Goal: Task Accomplishment & Management: Manage account settings

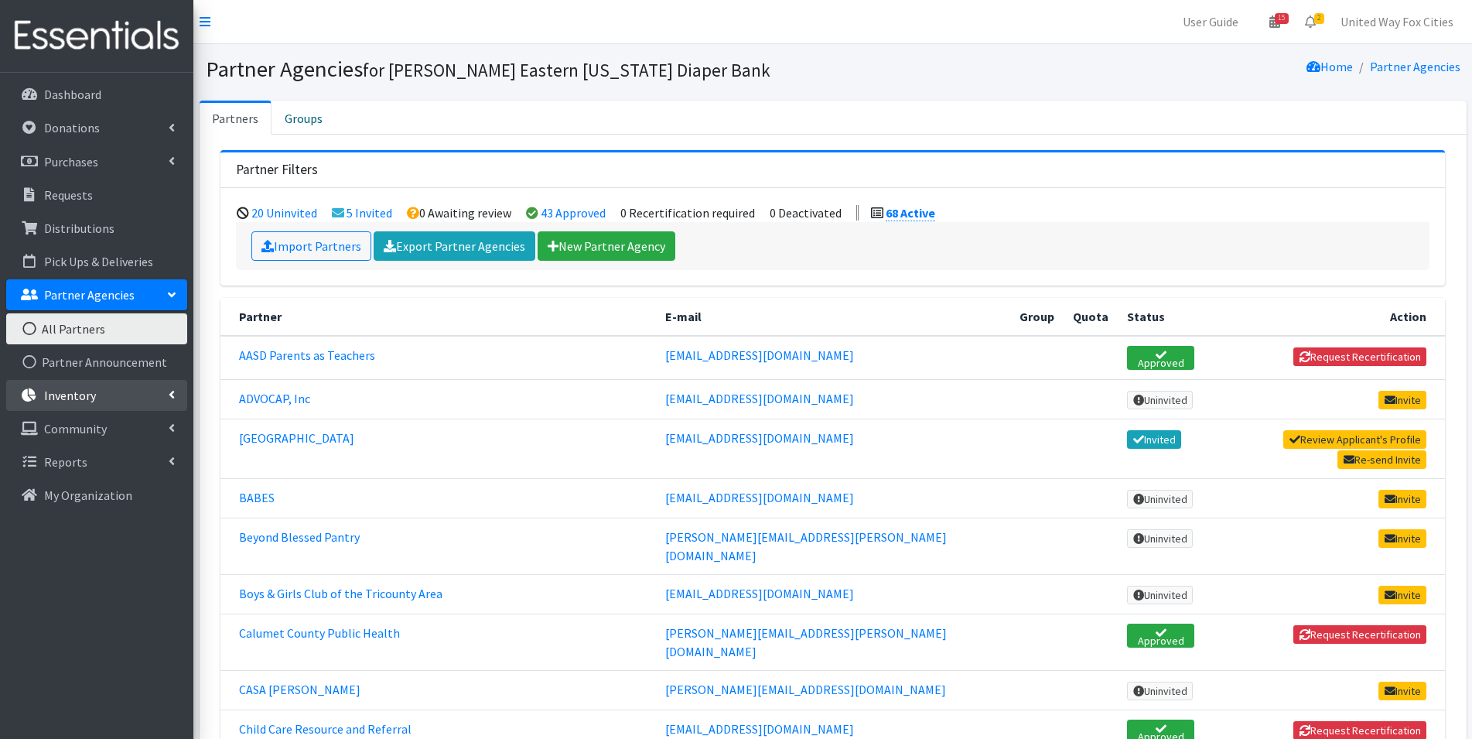
click at [155, 391] on link "Inventory" at bounding box center [96, 395] width 181 height 31
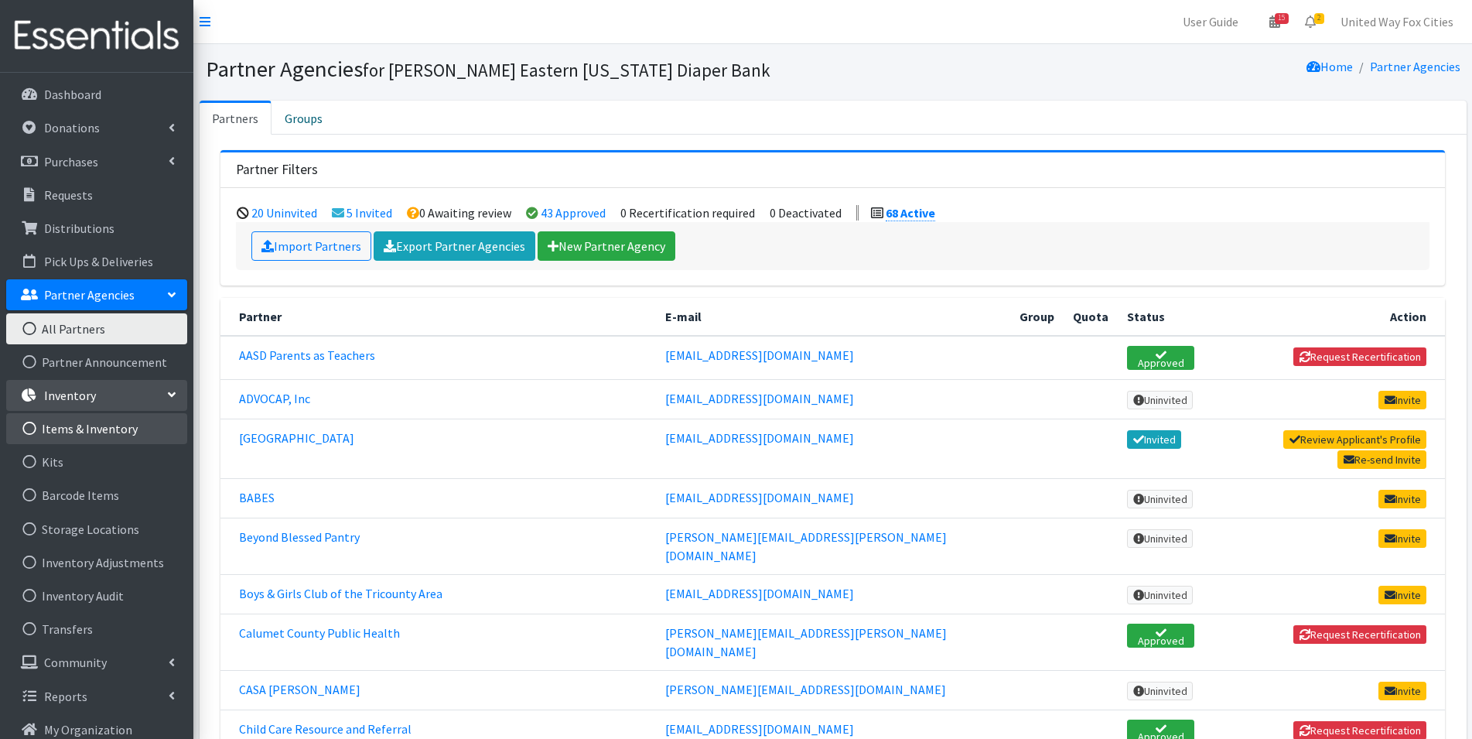
click at [92, 436] on link "Items & Inventory" at bounding box center [96, 428] width 181 height 31
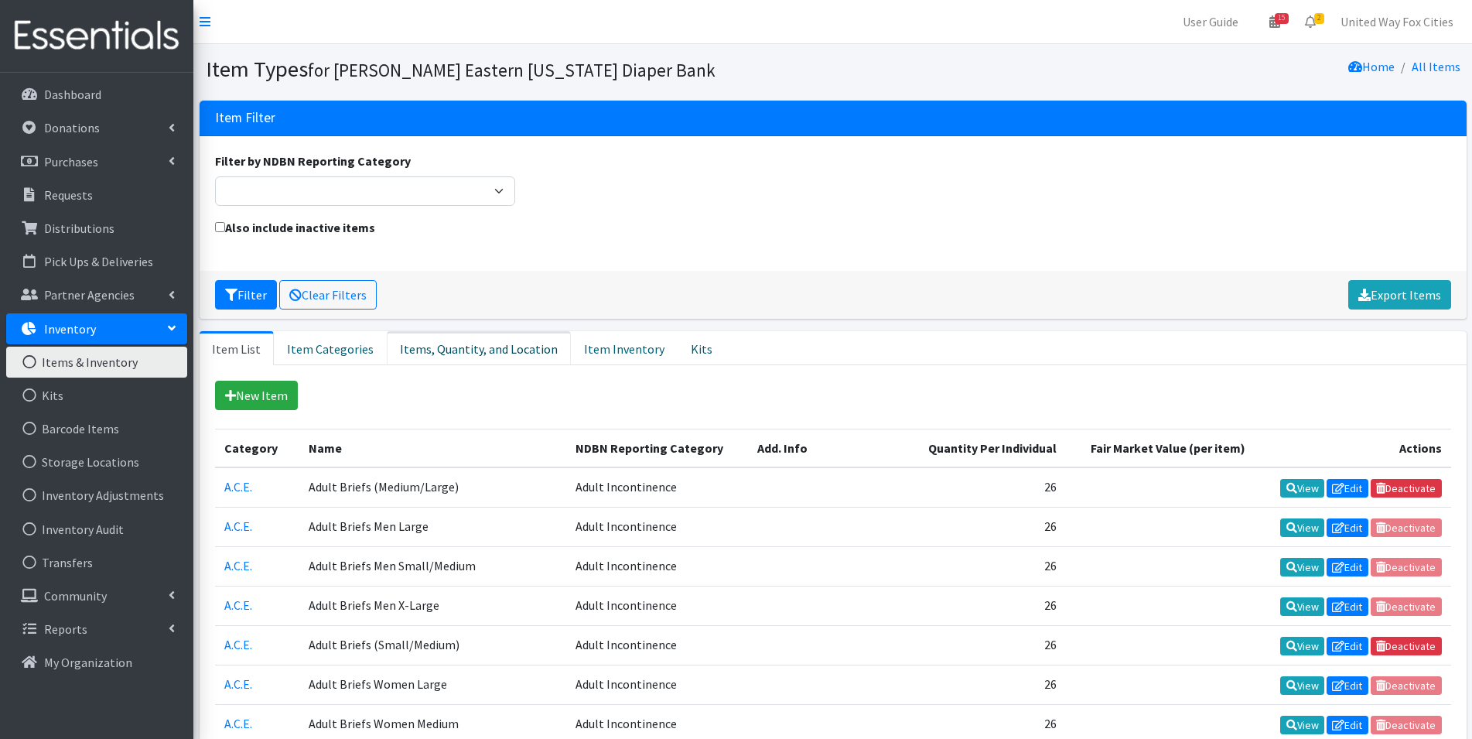
click at [465, 354] on link "Items, Quantity, and Location" at bounding box center [479, 348] width 184 height 34
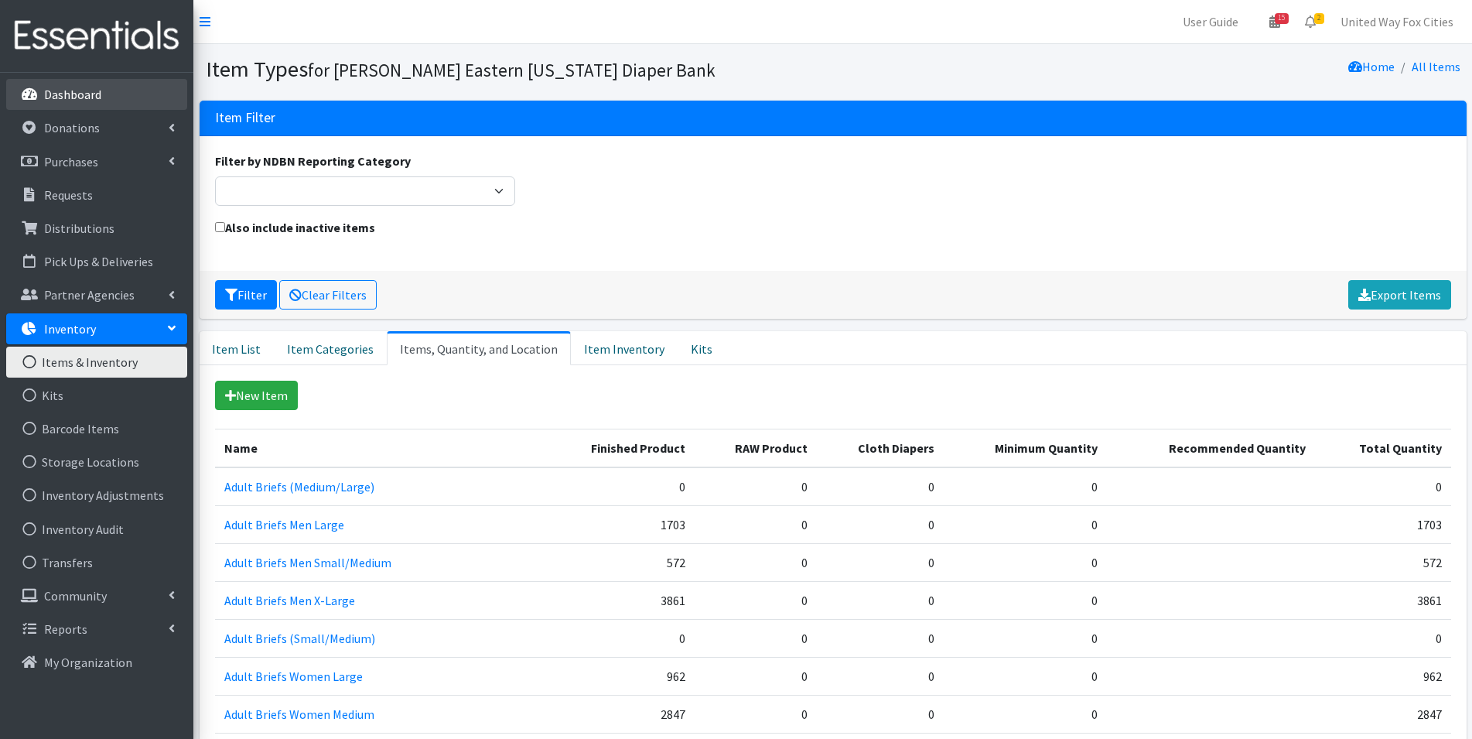
click at [79, 97] on p "Dashboard" at bounding box center [72, 94] width 57 height 15
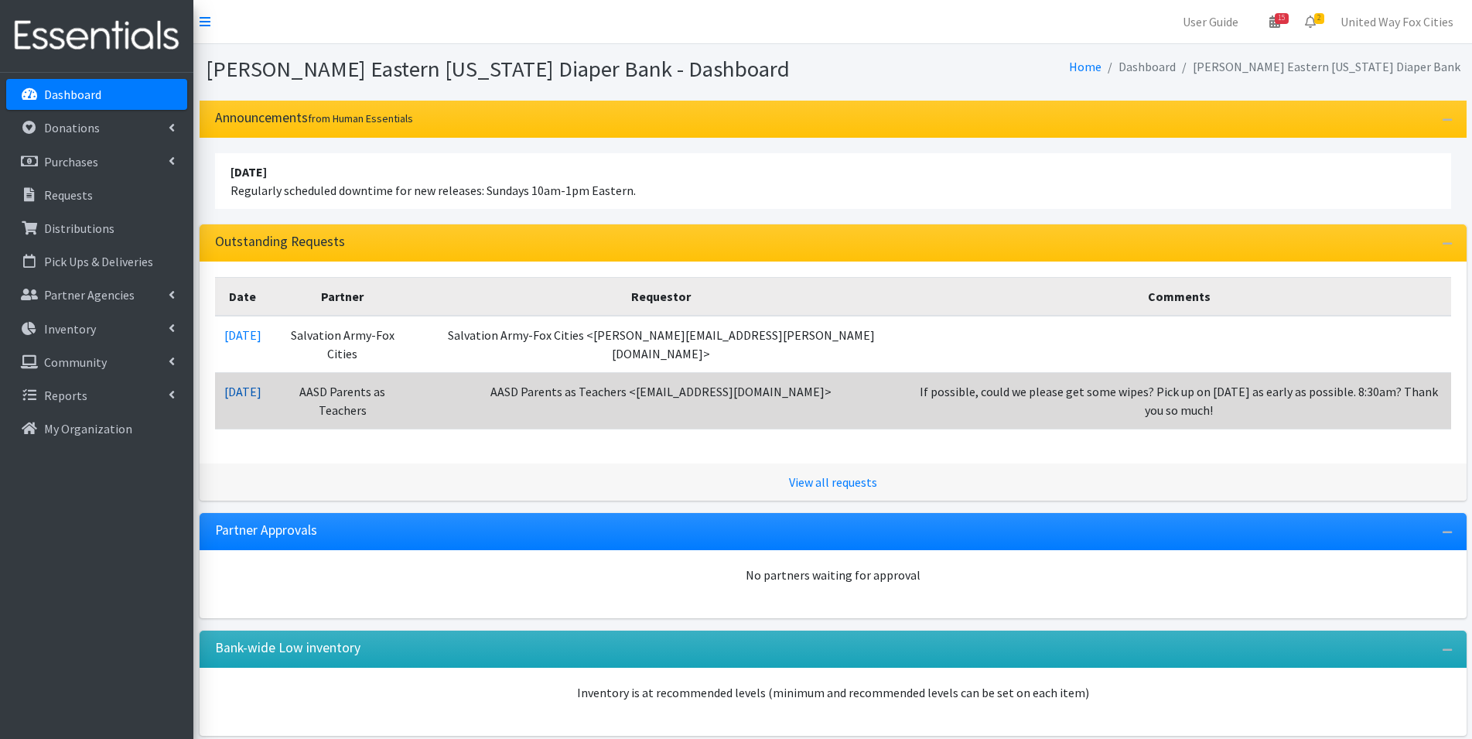
click at [259, 384] on link "10/01/2025" at bounding box center [242, 391] width 37 height 15
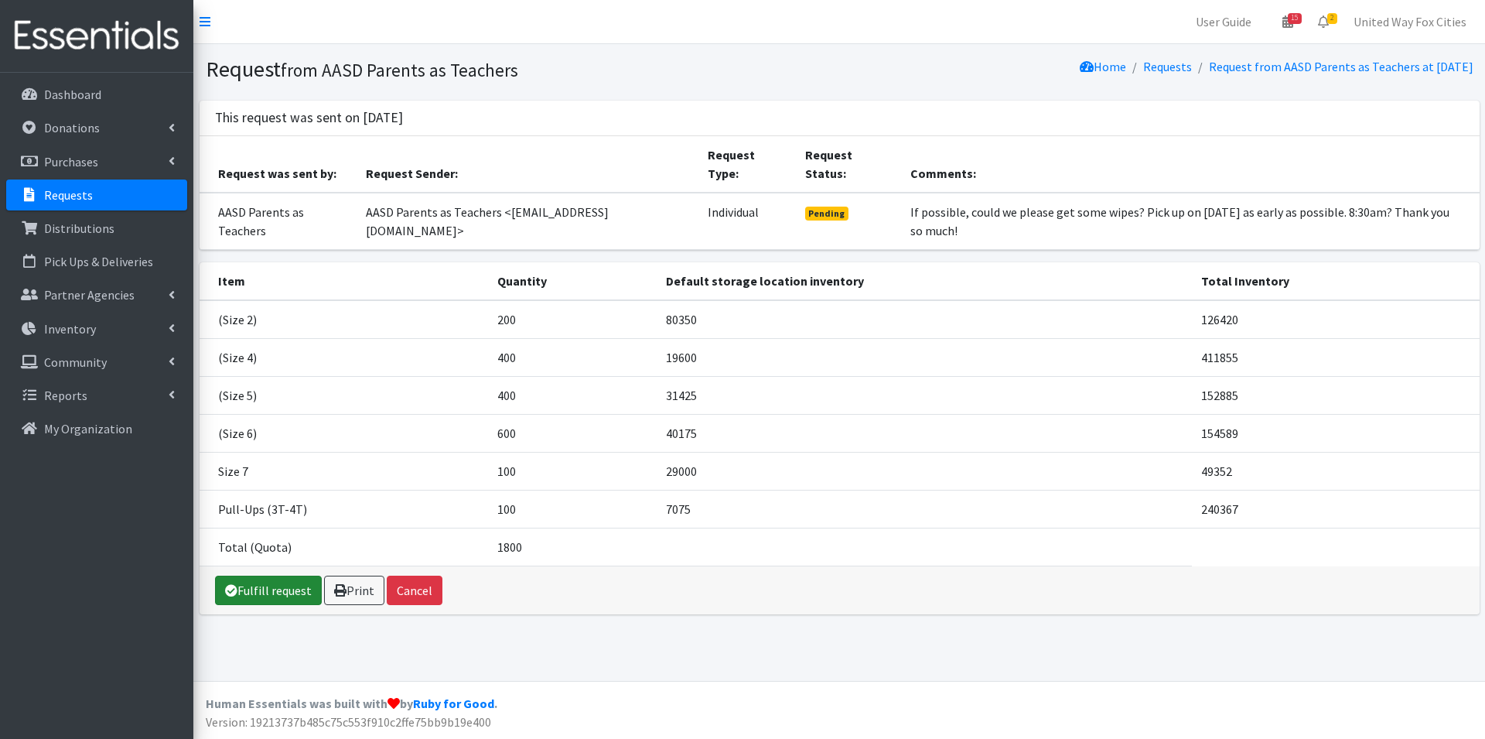
click at [282, 590] on link "Fulfill request" at bounding box center [268, 590] width 107 height 29
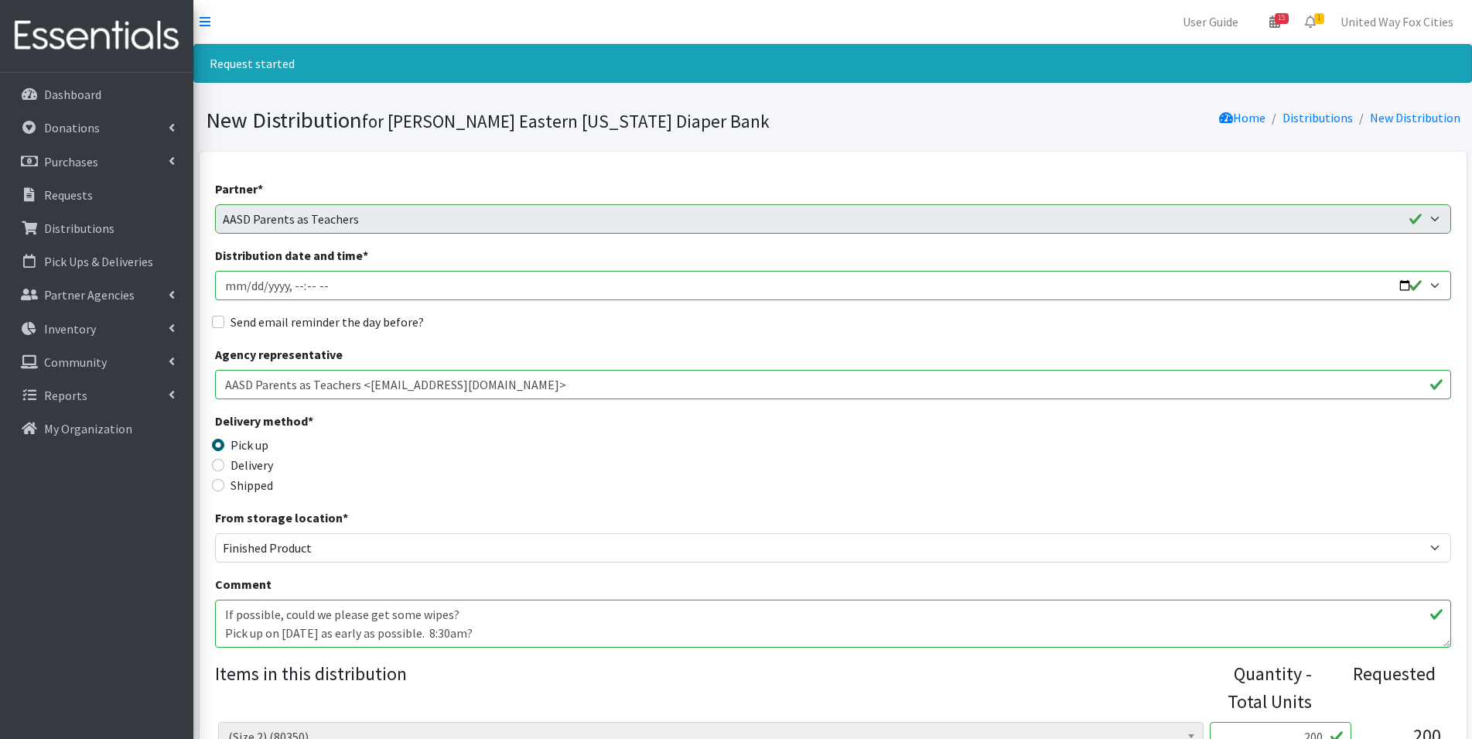
click at [391, 288] on input "Distribution date and time *" at bounding box center [833, 285] width 1236 height 29
click at [1402, 283] on input "Distribution date and time *" at bounding box center [833, 285] width 1236 height 29
type input "2025-10-23T08:30"
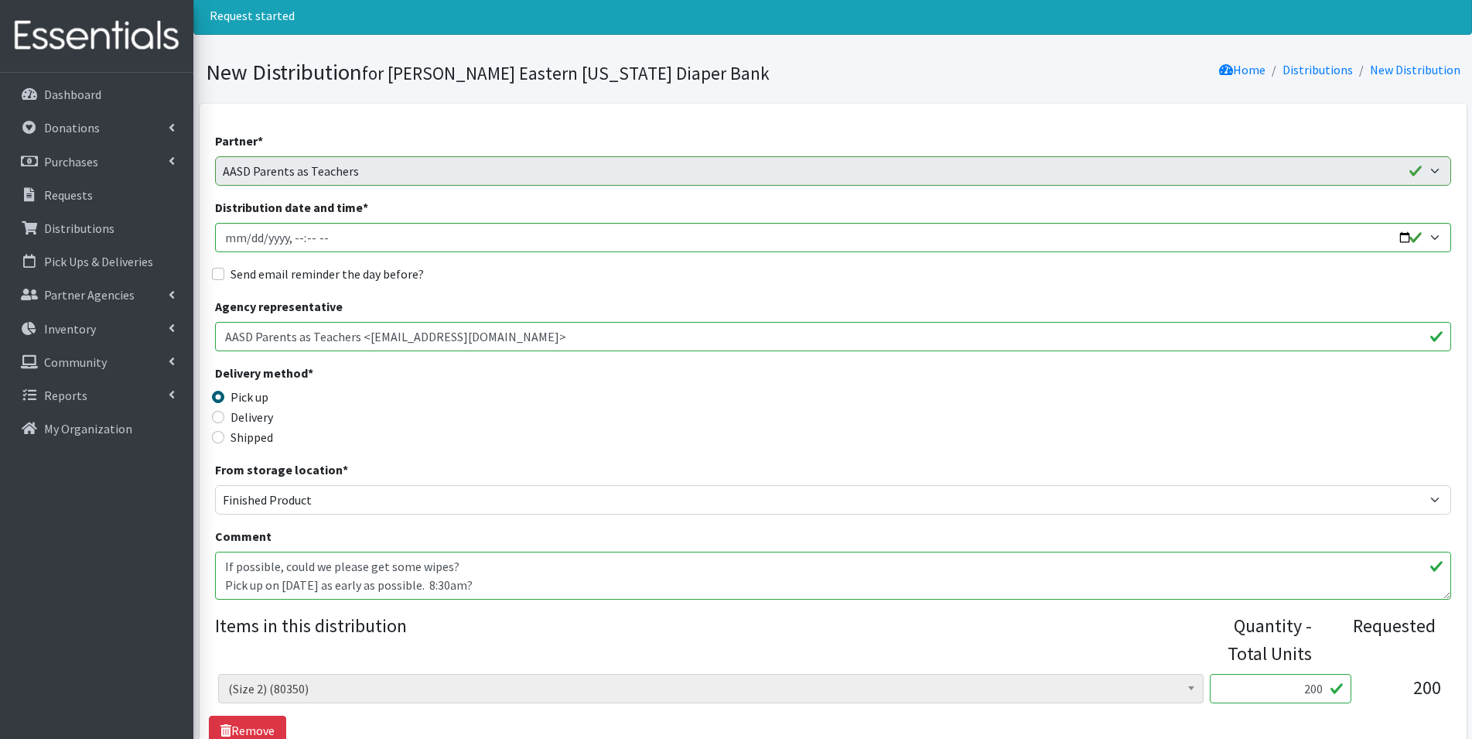
scroll to position [77, 0]
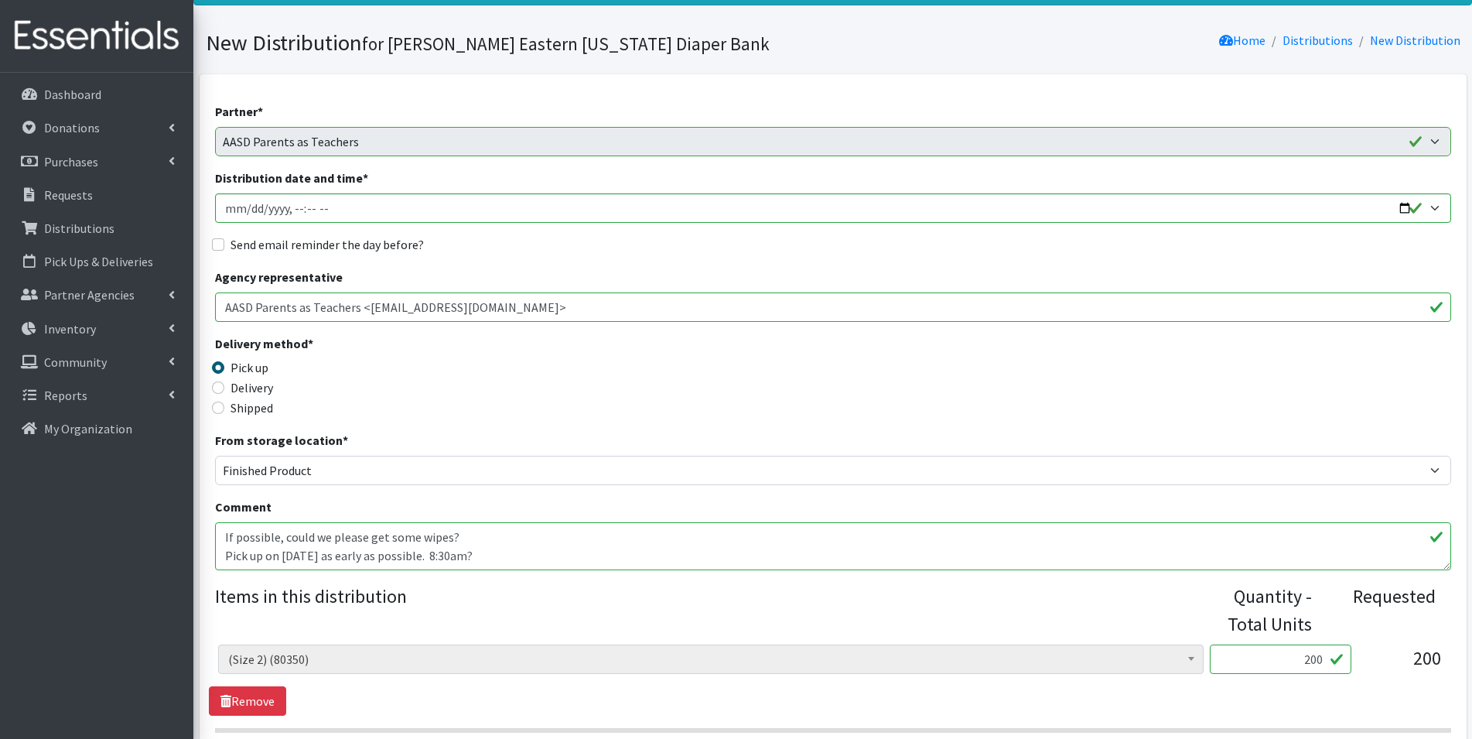
click at [458, 535] on textarea "If possible, could we please get some wipes? Pick up on October 23rd as early a…" at bounding box center [833, 546] width 1236 height 48
click at [453, 535] on textarea "If possible, could we please get some wipes? Pick up on October 23rd as early a…" at bounding box center [833, 546] width 1236 height 48
click at [408, 535] on textarea "If possible, could we please get some wipes? Pick up on October 23rd as early a…" at bounding box center [833, 546] width 1236 height 48
click at [344, 556] on textarea "If possible, could we please get some wipes? Pick up on October 23rd as early a…" at bounding box center [833, 546] width 1236 height 48
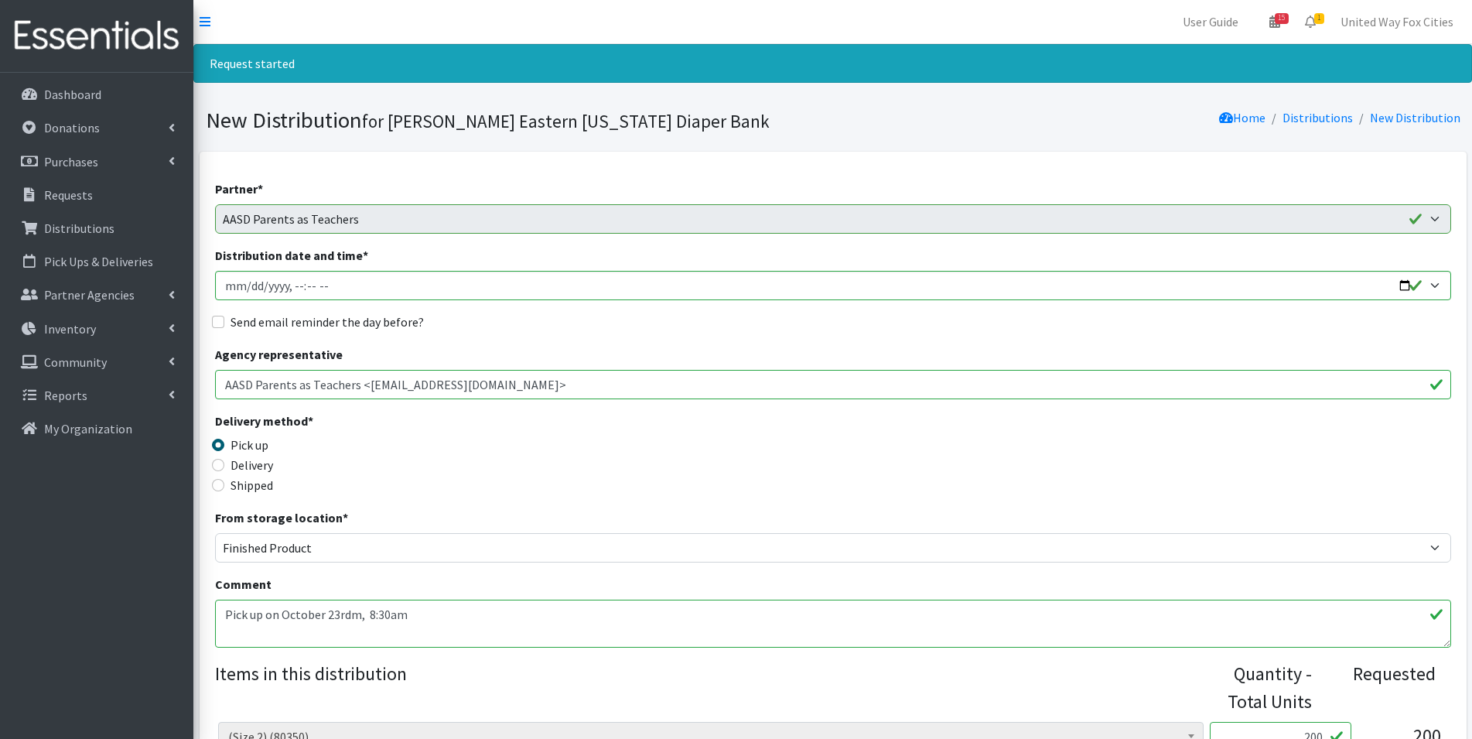
click at [357, 614] on textarea "If possible, could we please get some wipes? Pick up on October 23rd as early a…" at bounding box center [833, 624] width 1236 height 48
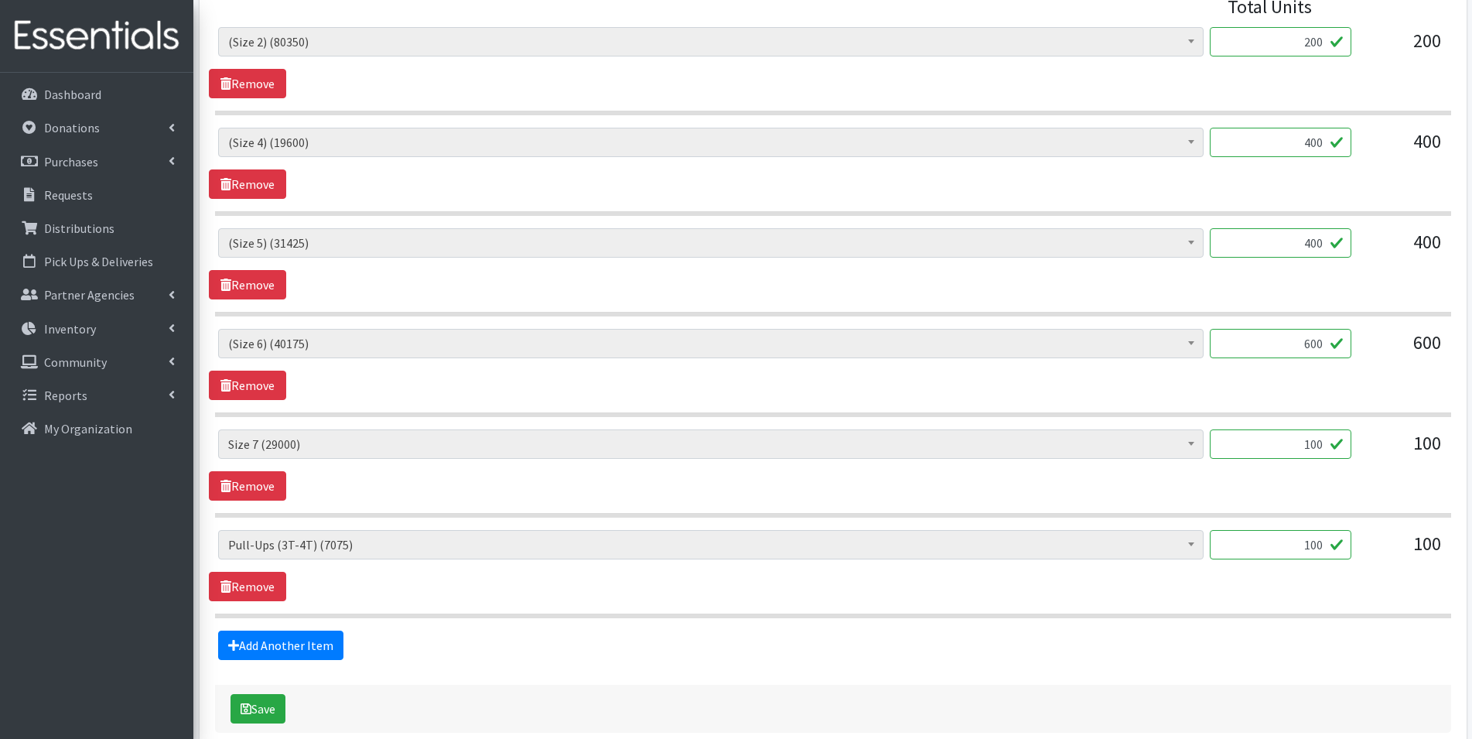
scroll to position [696, 0]
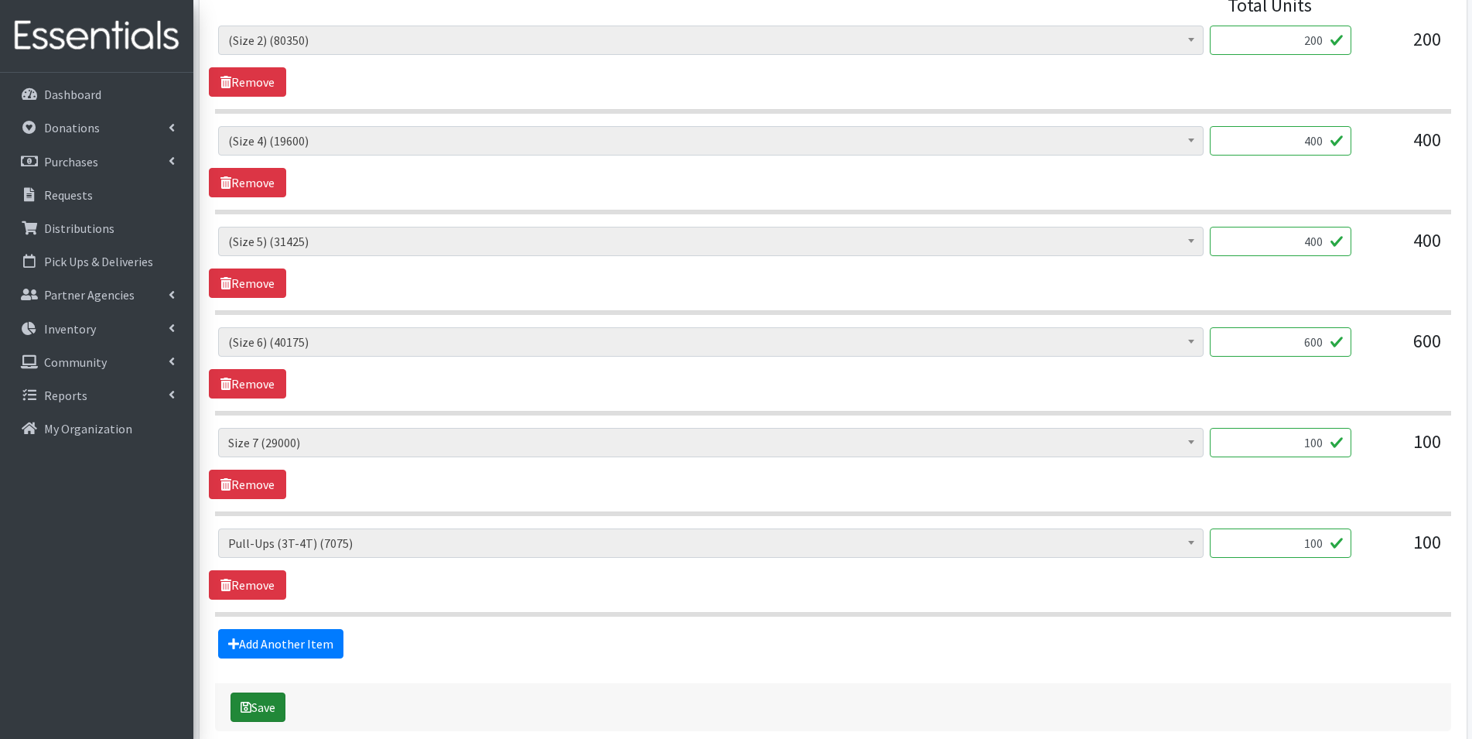
type textarea "Pick up on October 23rd, 8:30am"
click at [274, 716] on button "Save" at bounding box center [258, 706] width 55 height 29
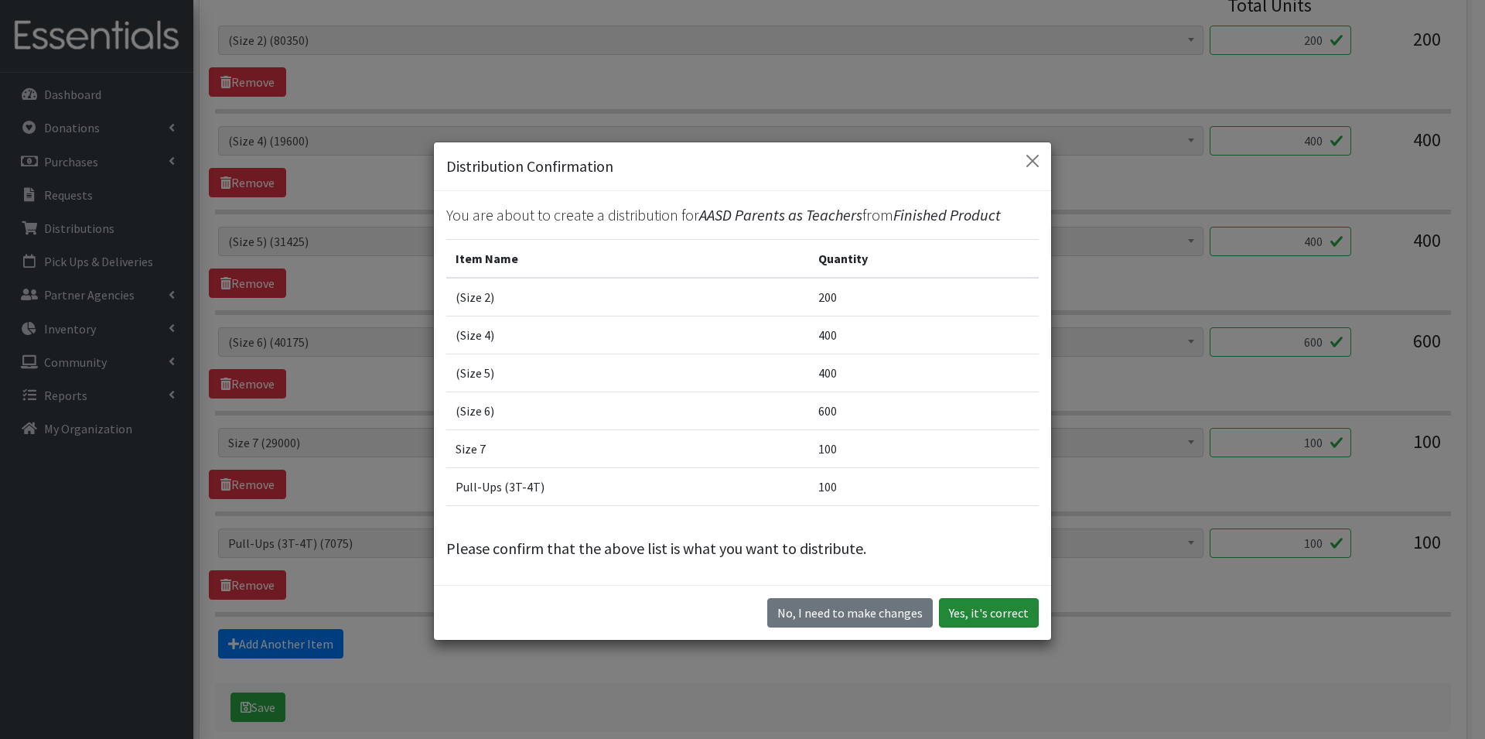
click at [1010, 611] on button "Yes, it's correct" at bounding box center [989, 612] width 100 height 29
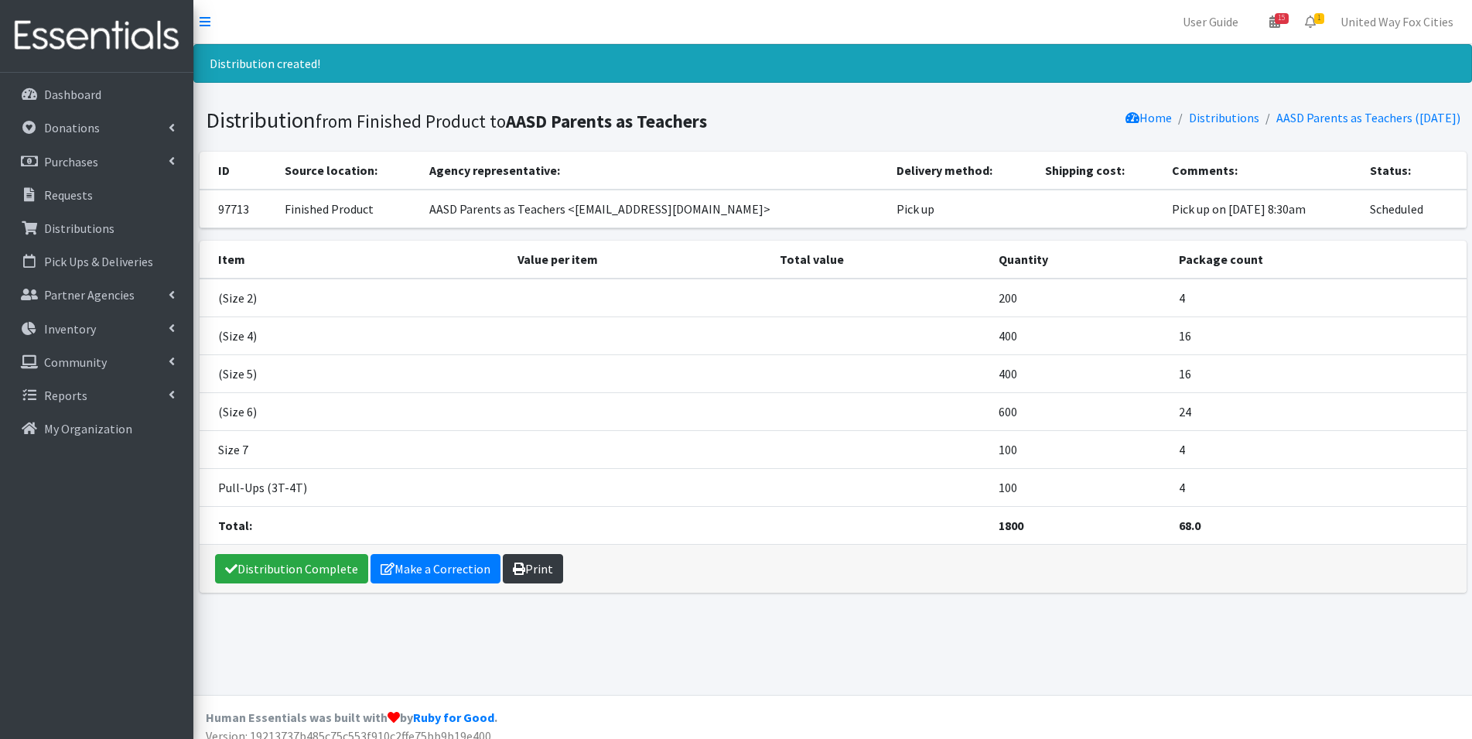
click at [538, 572] on link "Print" at bounding box center [533, 568] width 60 height 29
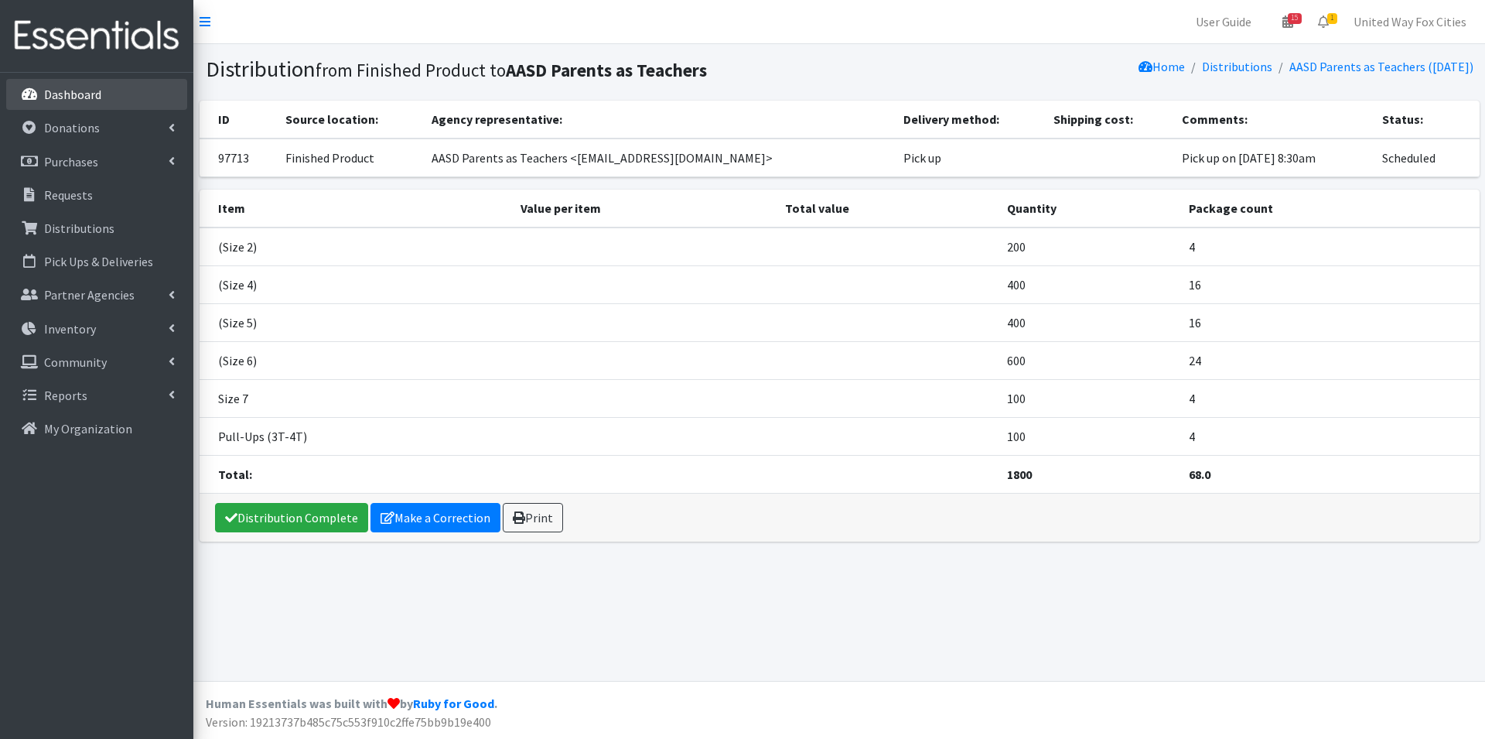
click at [75, 99] on p "Dashboard" at bounding box center [72, 94] width 57 height 15
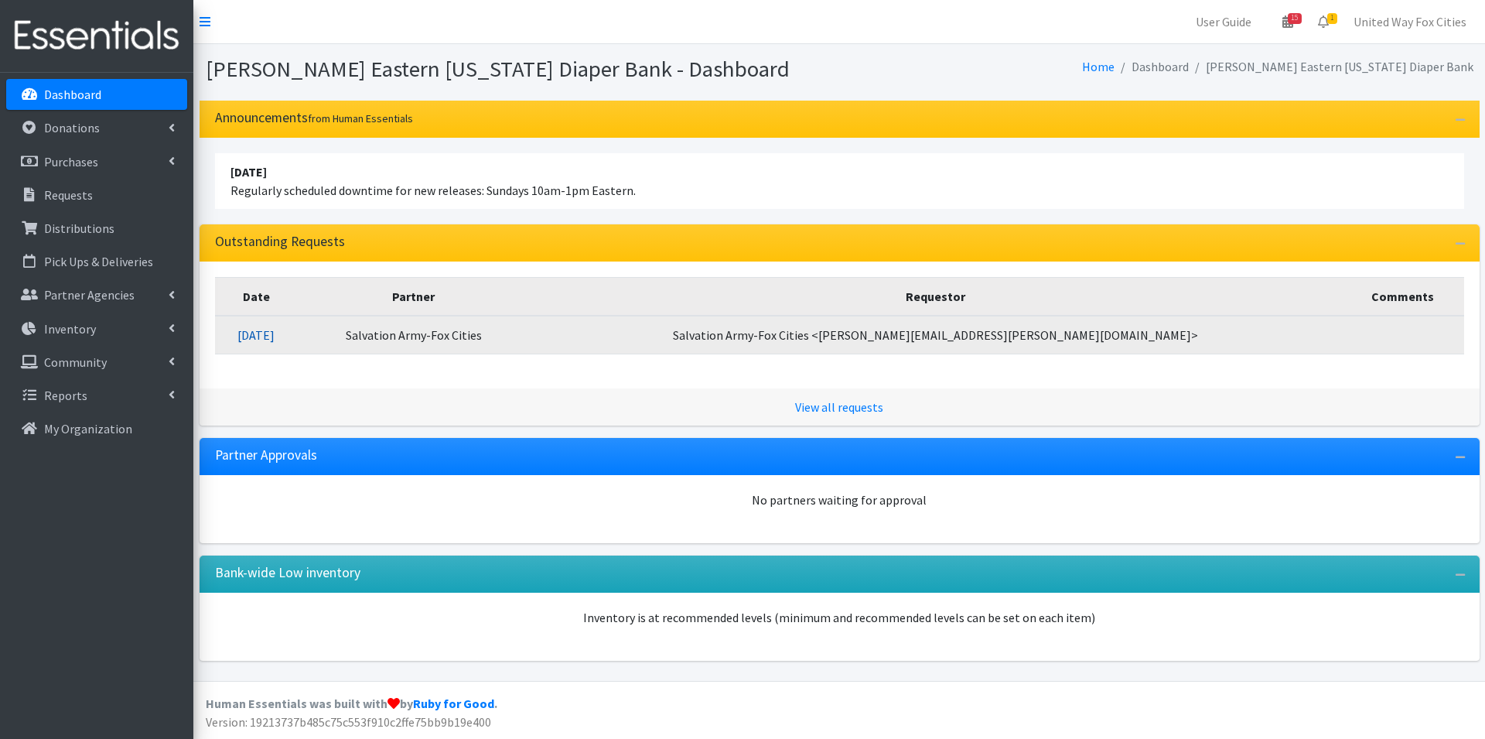
click at [275, 340] on link "[DATE]" at bounding box center [256, 334] width 37 height 15
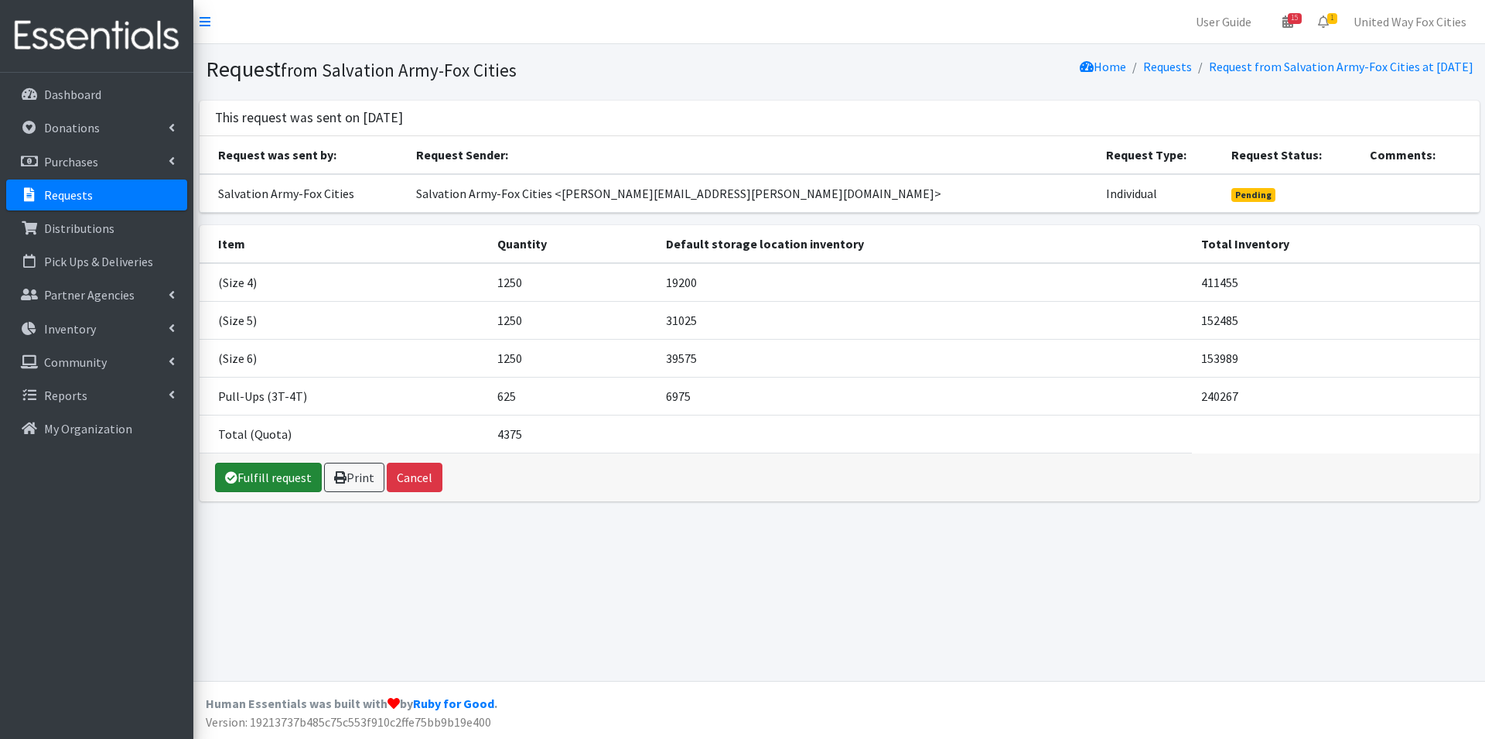
click at [275, 484] on link "Fulfill request" at bounding box center [268, 477] width 107 height 29
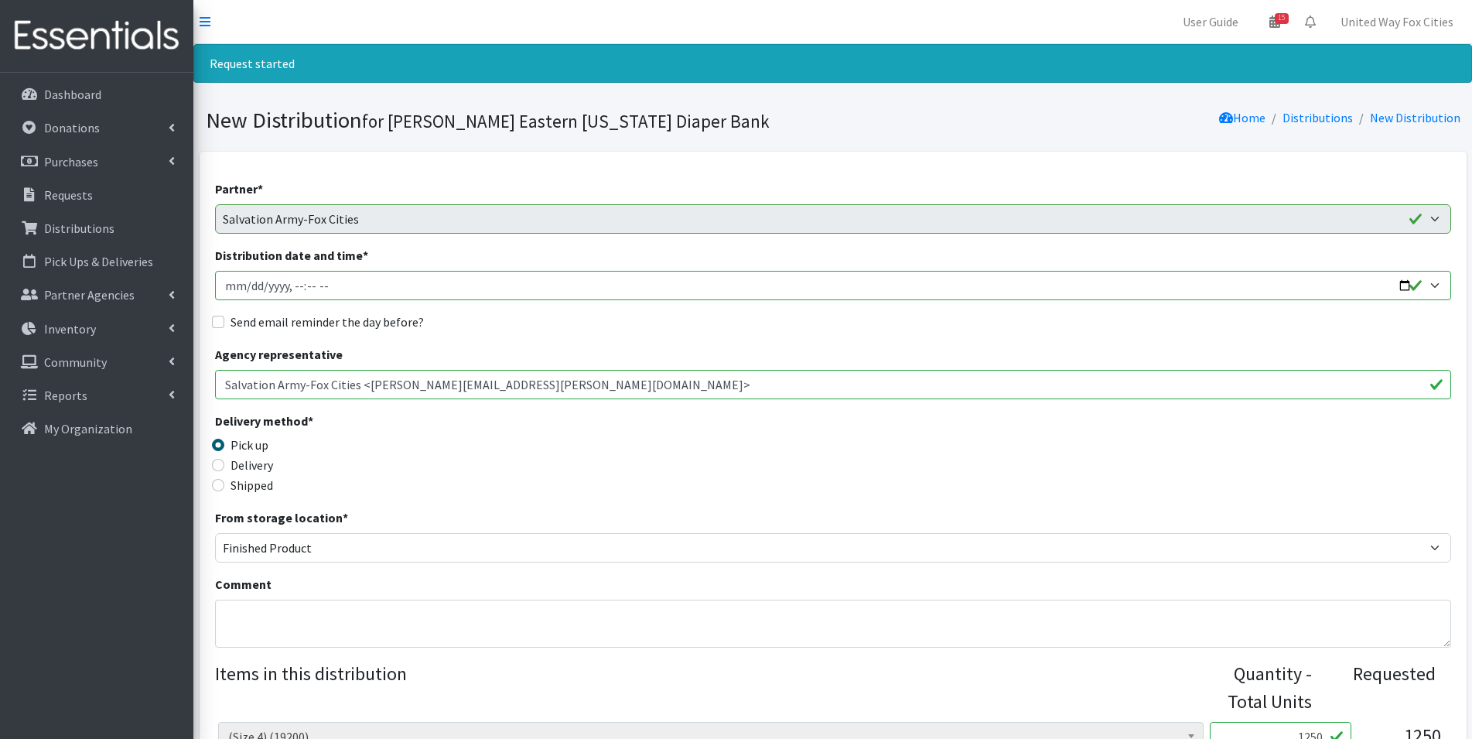
click at [1438, 285] on input "Distribution date and time *" at bounding box center [833, 285] width 1236 height 29
click at [473, 289] on input "Distribution date and time *" at bounding box center [833, 285] width 1236 height 29
click at [1404, 288] on input "Distribution date and time *" at bounding box center [833, 285] width 1236 height 29
type input "2025-10-23T09:00"
click at [574, 333] on div "Partner * AASD Parents as Teachers ADVOCAP, Inc Appleton Area School District B…" at bounding box center [833, 666] width 1236 height 974
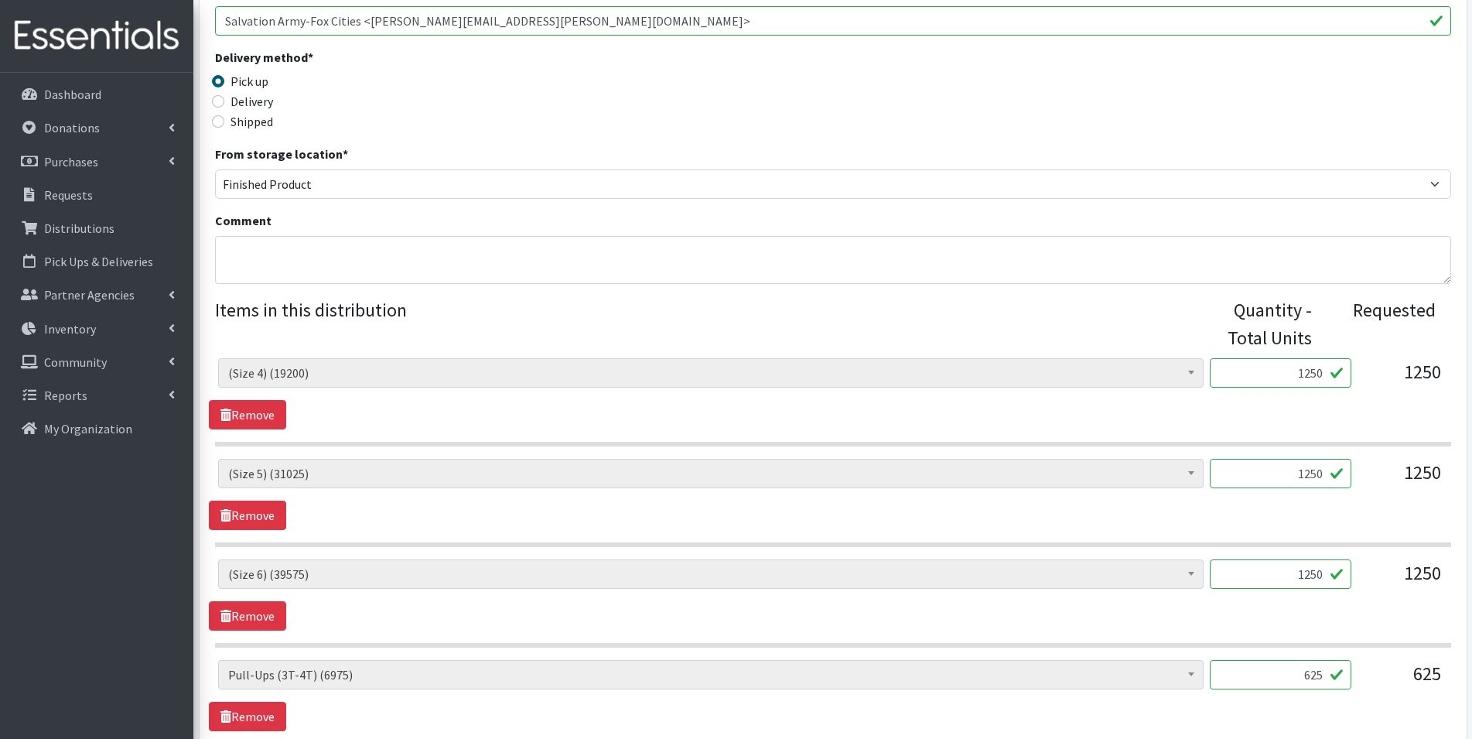
scroll to position [387, 0]
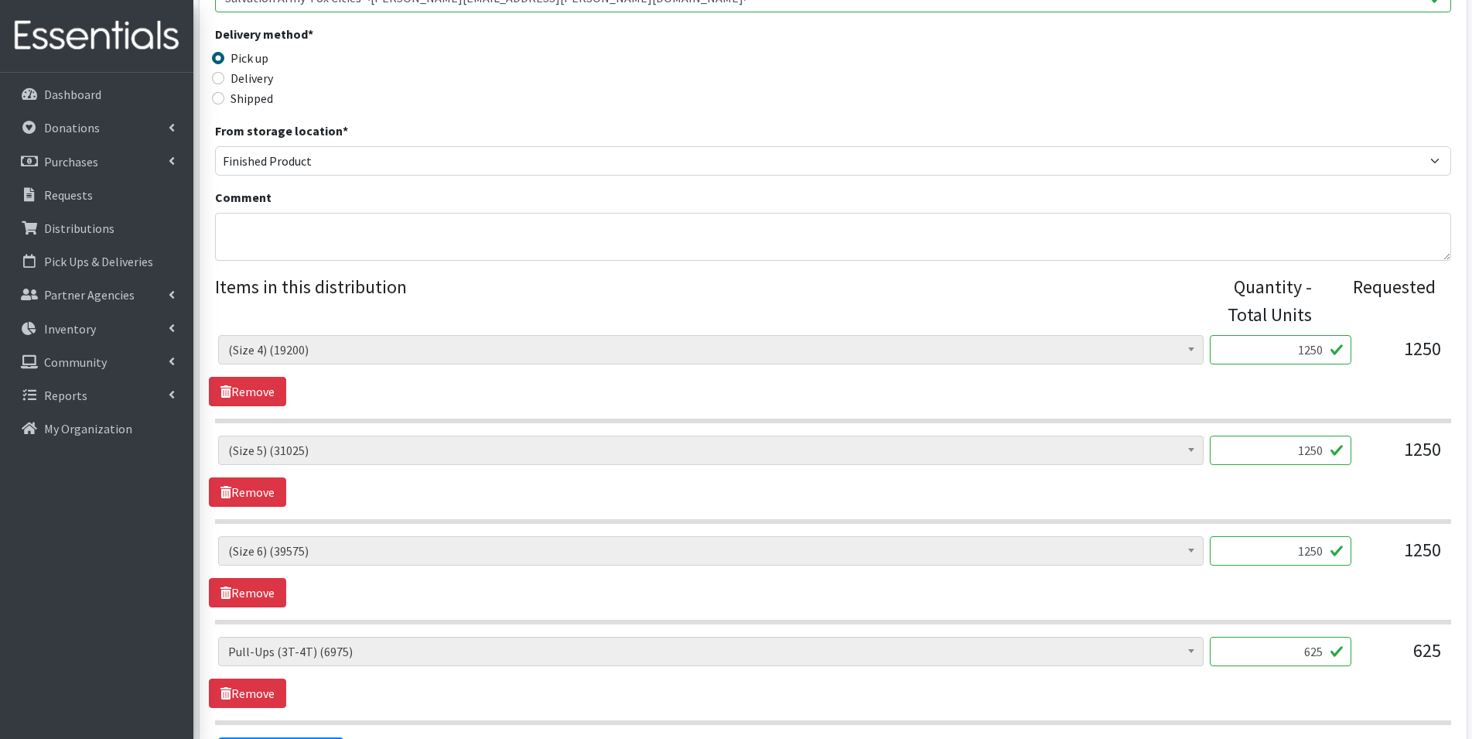
click at [1325, 350] on input "1250" at bounding box center [1281, 349] width 142 height 29
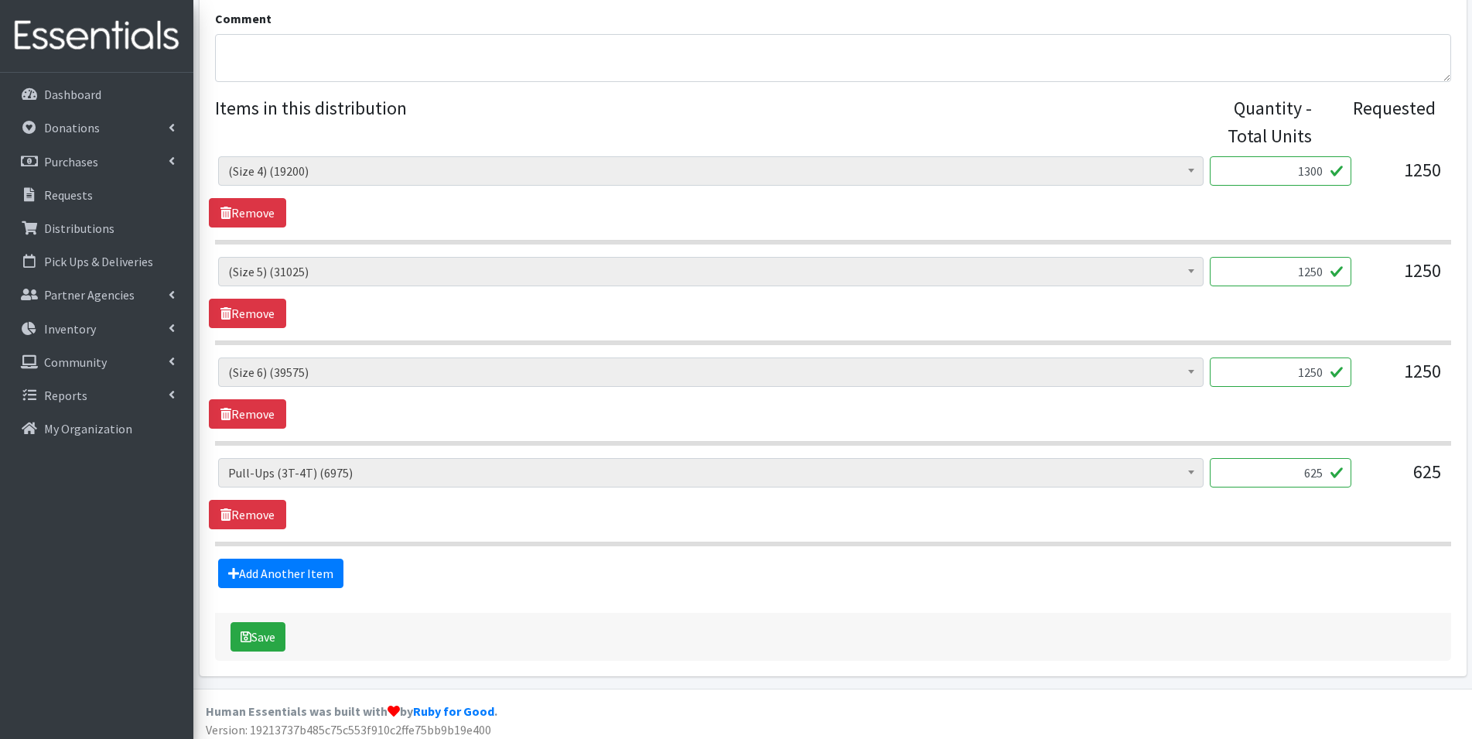
scroll to position [573, 0]
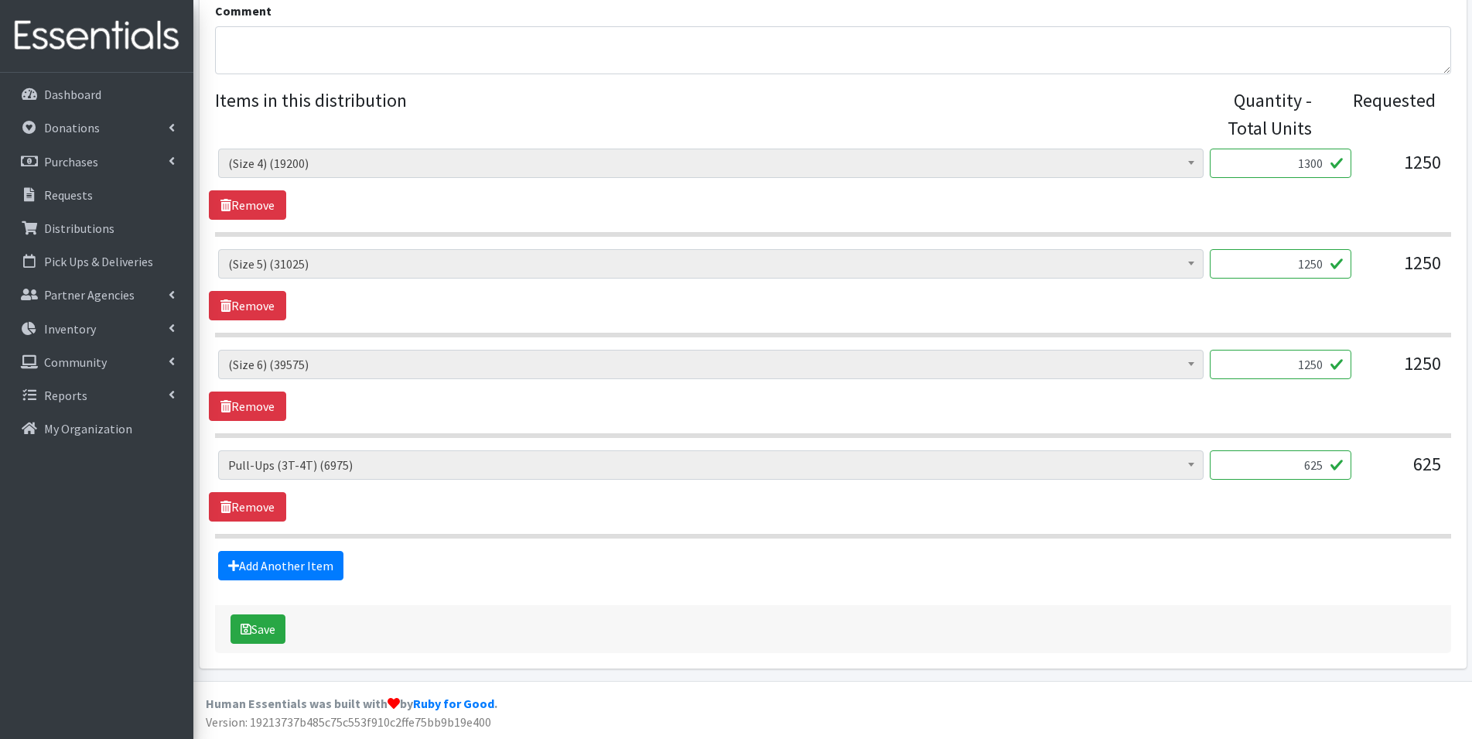
type input "1300"
click at [1329, 463] on input "625" at bounding box center [1281, 464] width 142 height 29
type input "675"
click at [270, 638] on button "Save" at bounding box center [258, 628] width 55 height 29
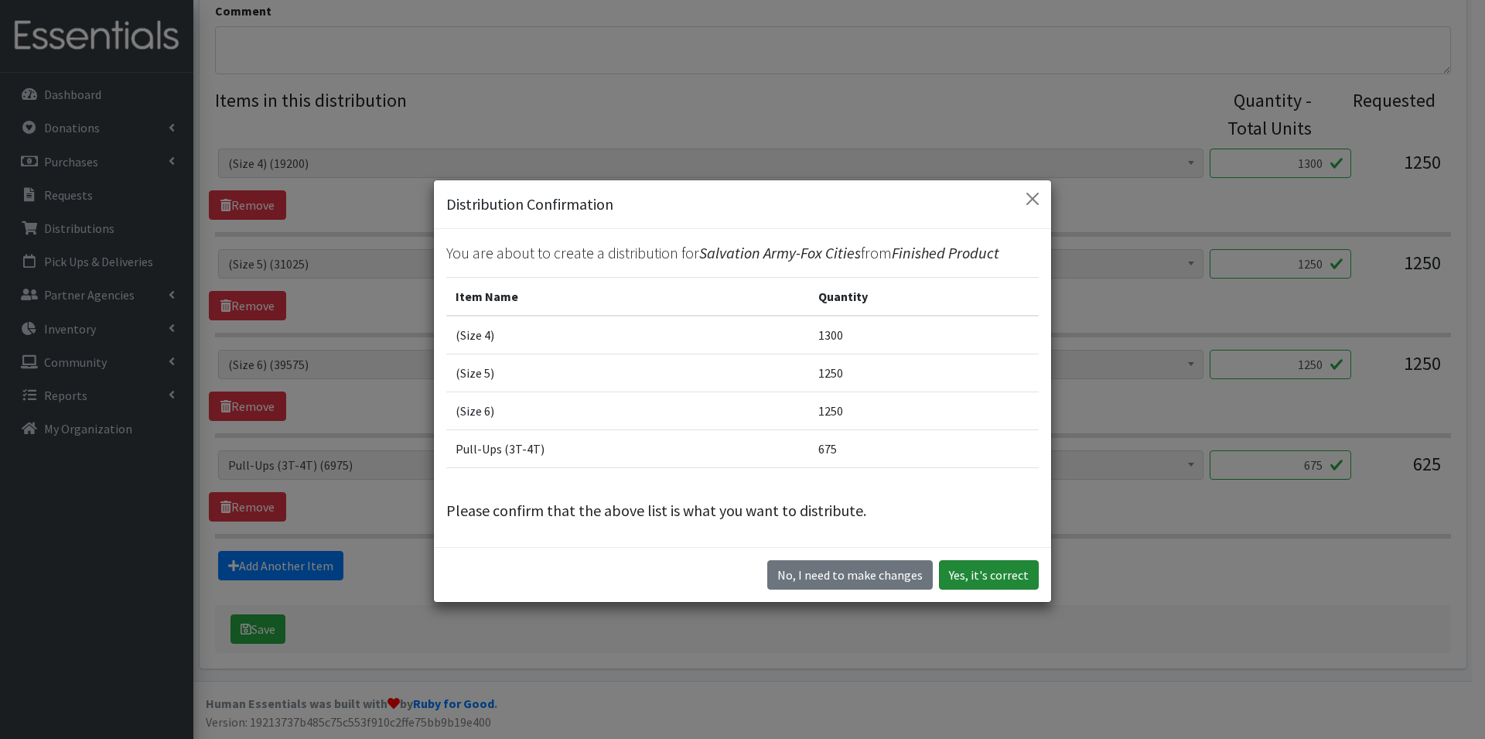
click at [992, 584] on button "Yes, it's correct" at bounding box center [989, 574] width 100 height 29
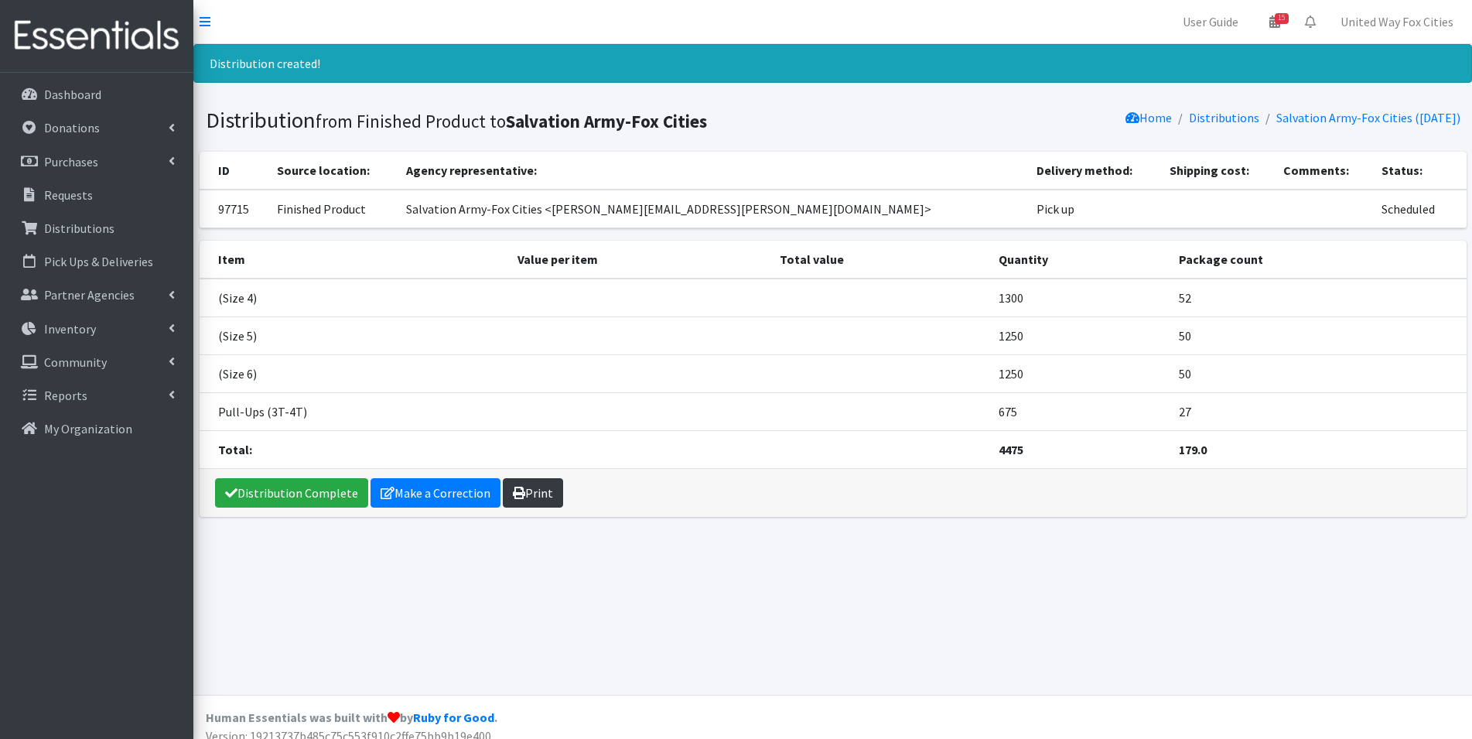
click at [533, 495] on link "Print" at bounding box center [533, 492] width 60 height 29
click at [169, 329] on icon at bounding box center [172, 328] width 6 height 12
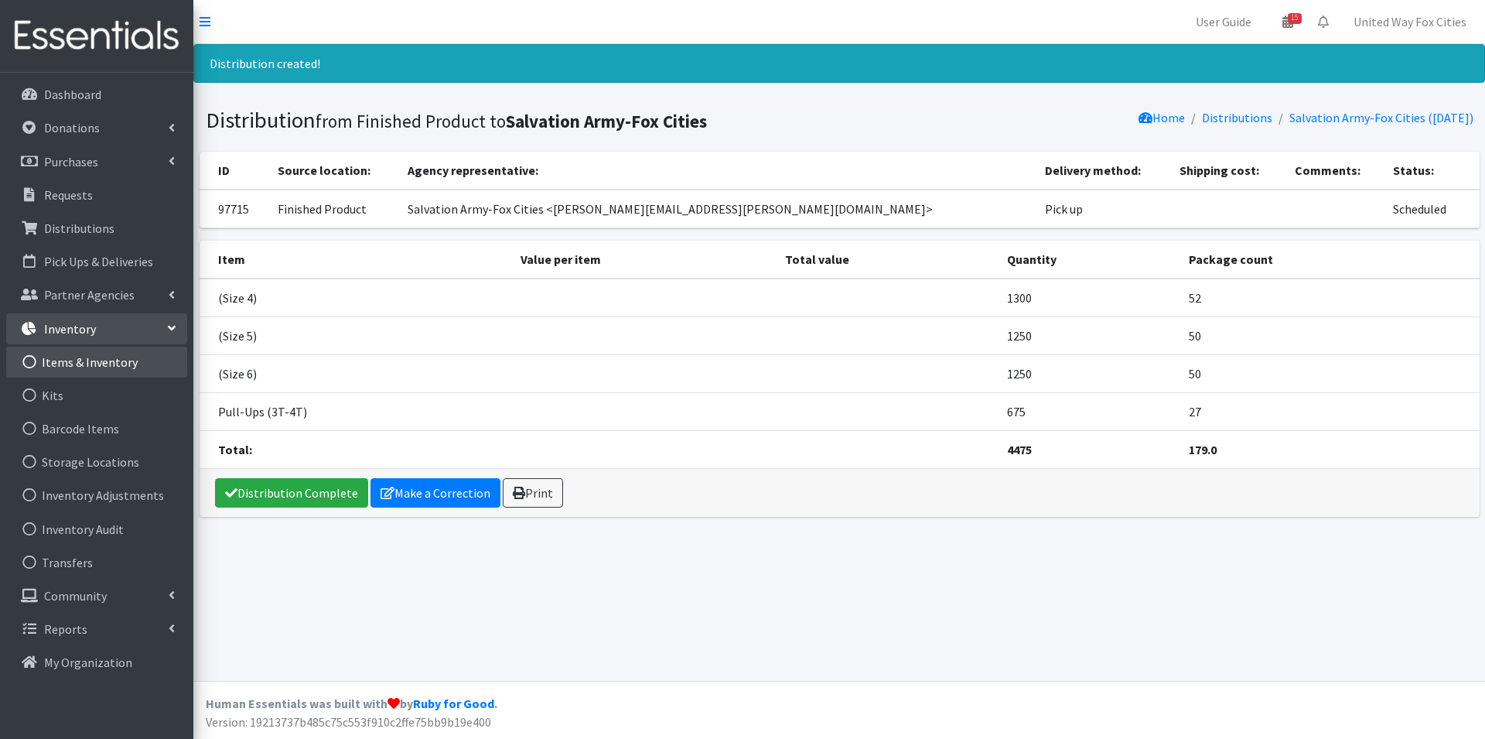
click at [108, 365] on link "Items & Inventory" at bounding box center [96, 362] width 181 height 31
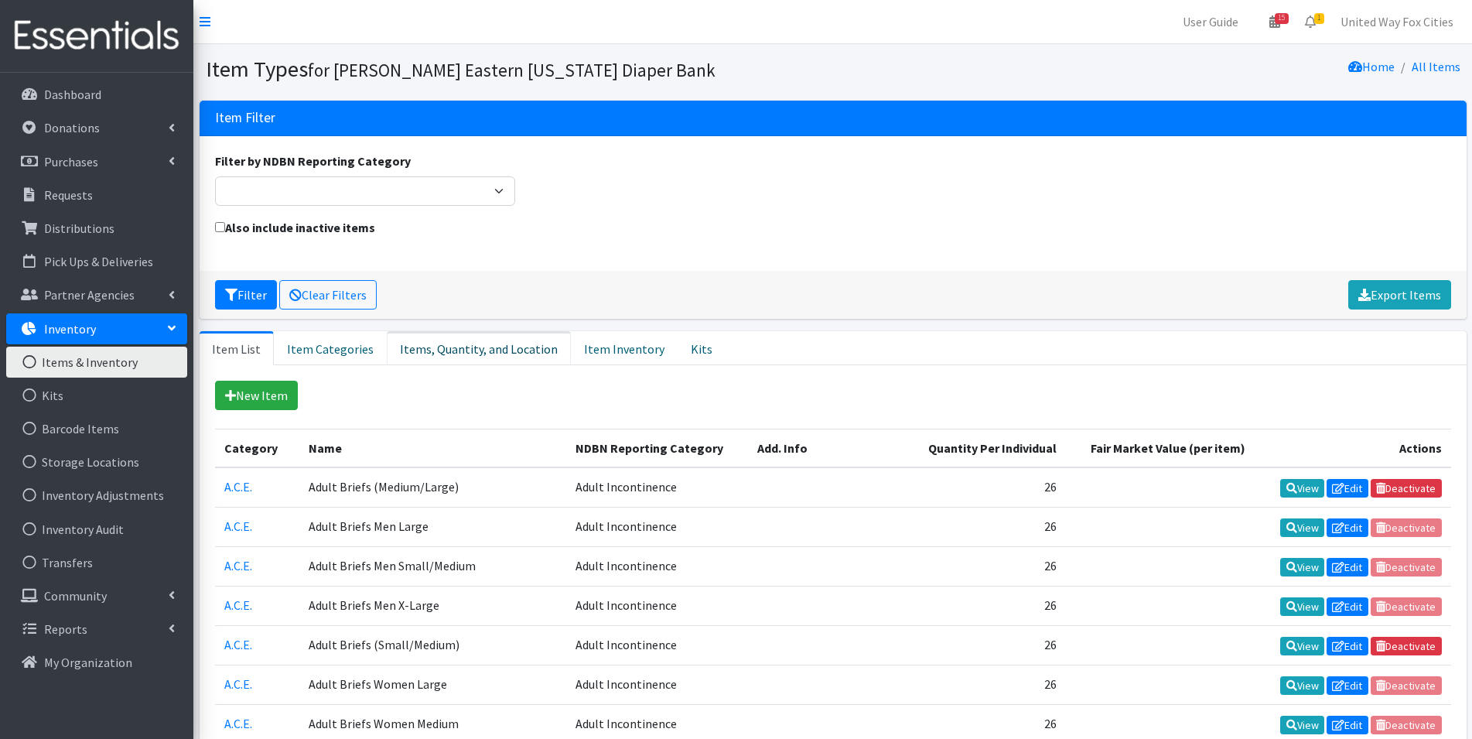
click at [474, 358] on link "Items, Quantity, and Location" at bounding box center [479, 348] width 184 height 34
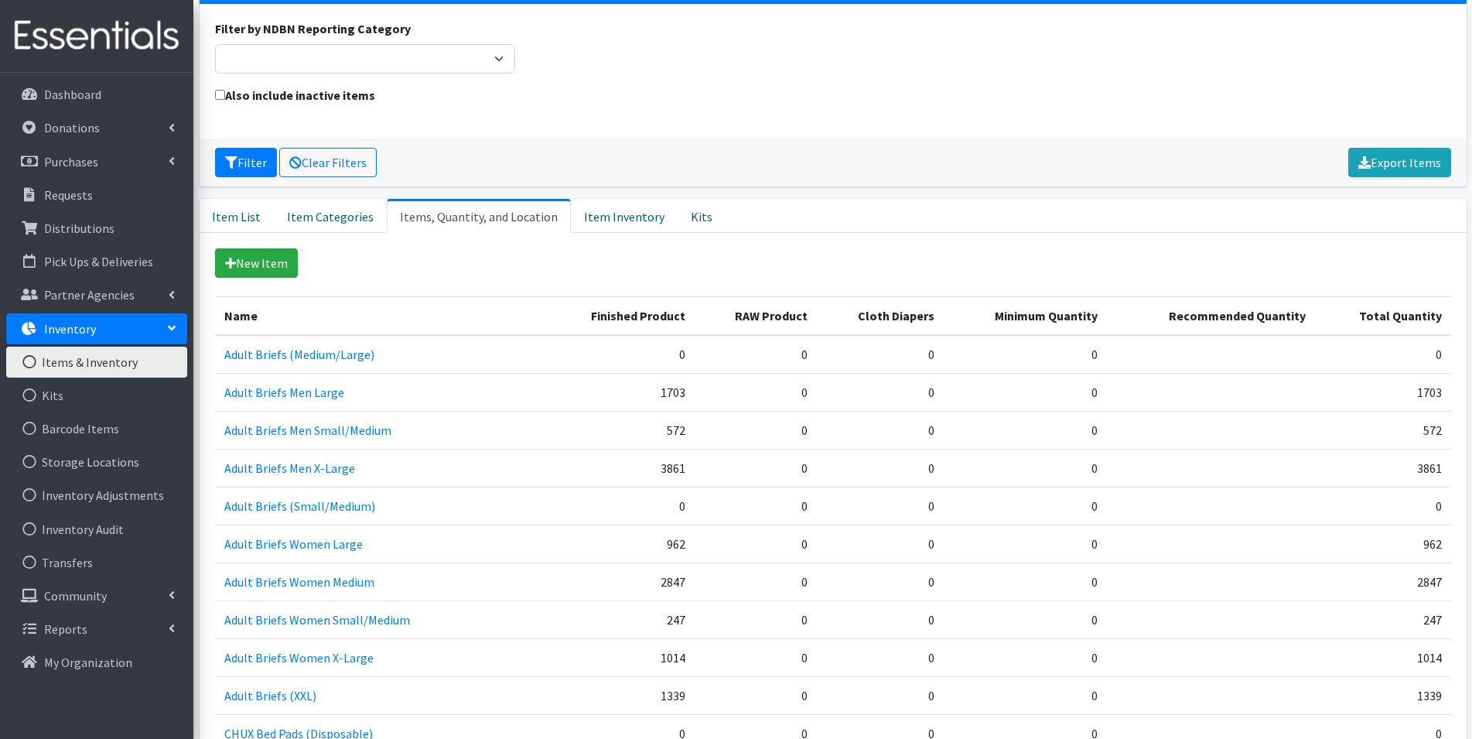
scroll to position [155, 0]
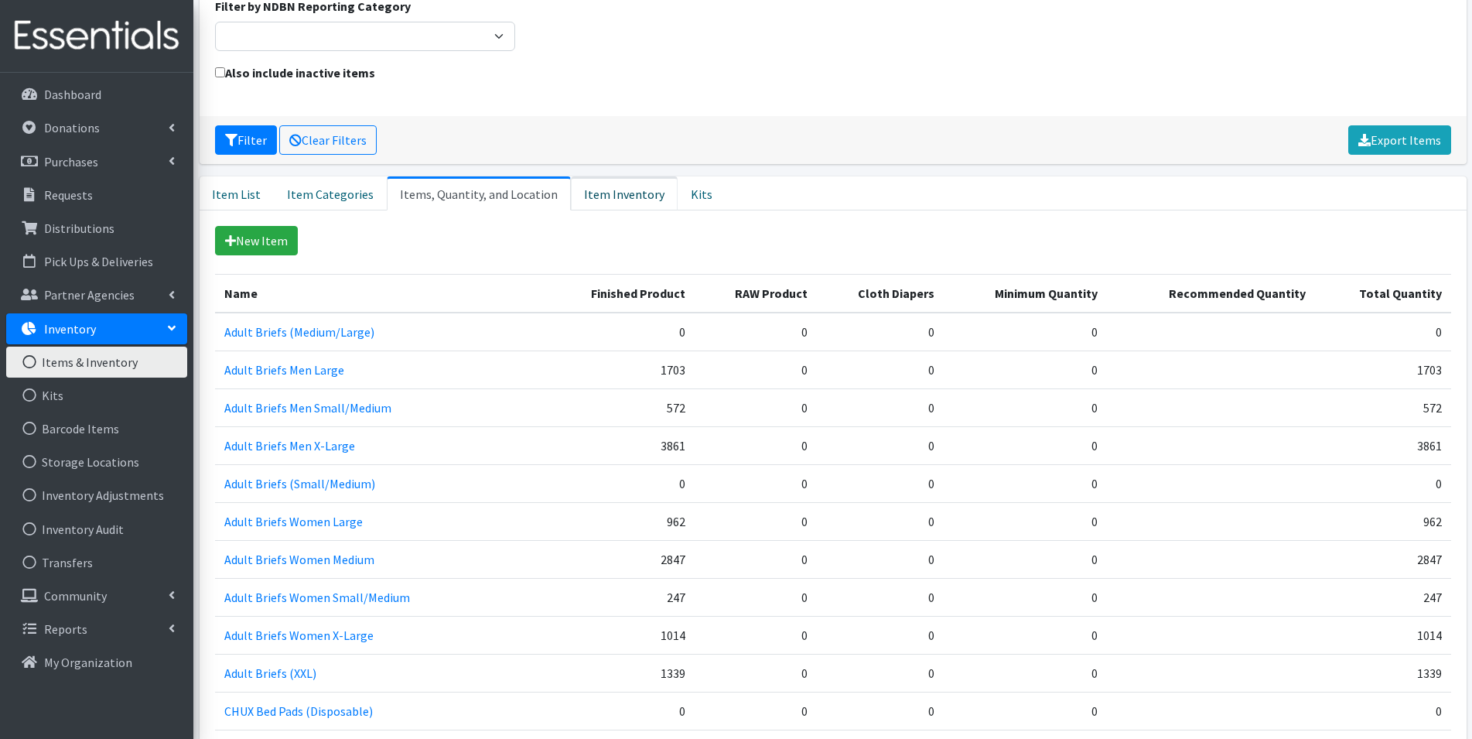
click at [590, 200] on link "Item Inventory" at bounding box center [624, 193] width 107 height 34
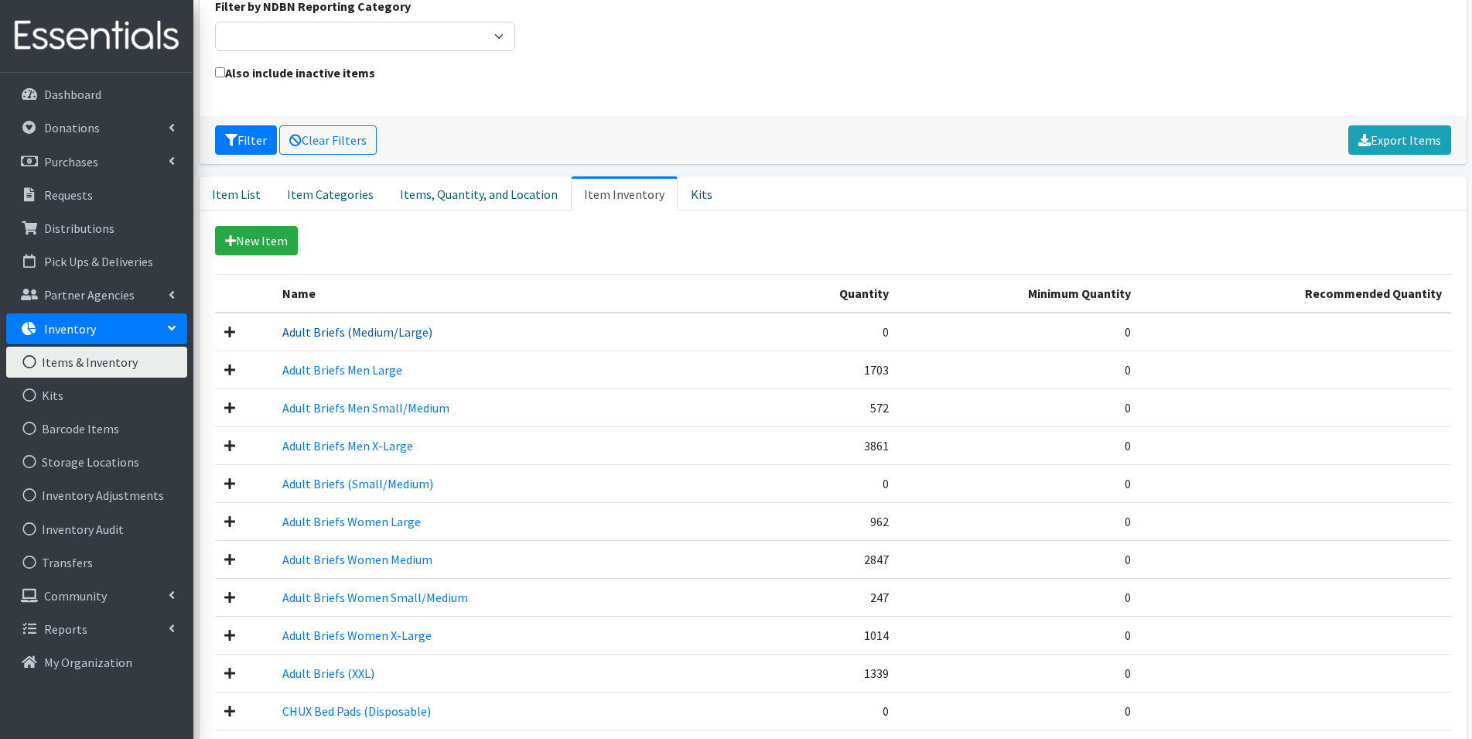
click at [324, 337] on link "Adult Briefs (Medium/Large)" at bounding box center [357, 331] width 150 height 15
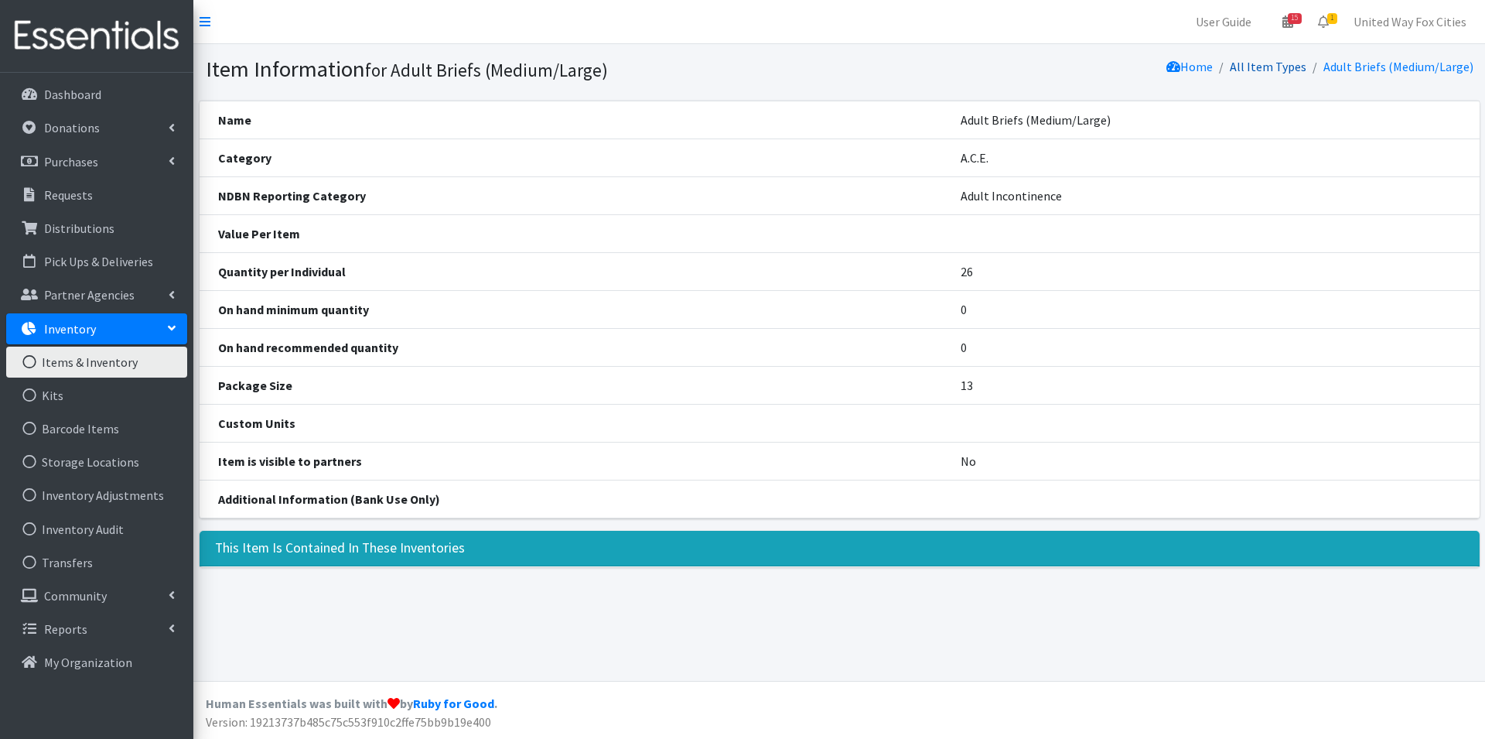
click at [1275, 71] on link "All Item Types" at bounding box center [1268, 66] width 77 height 15
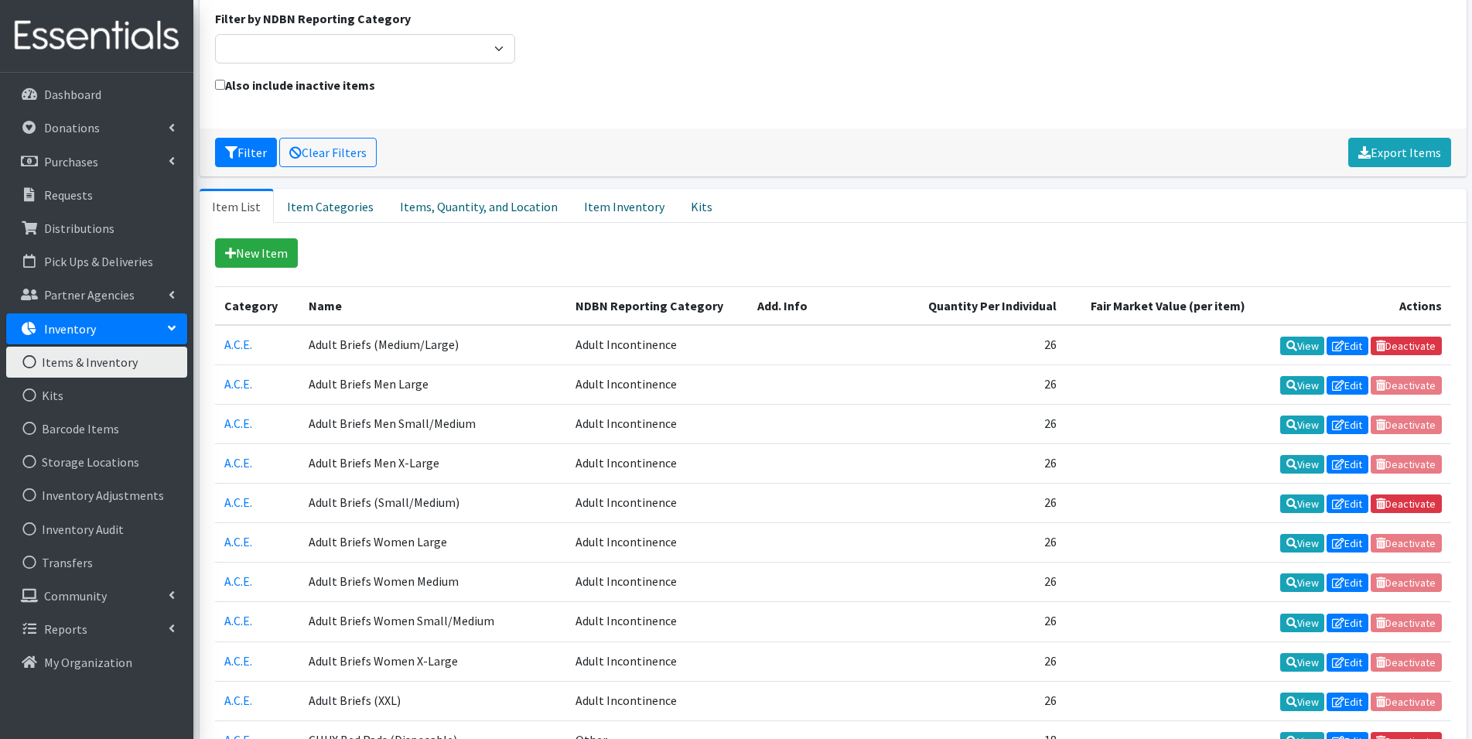
scroll to position [155, 0]
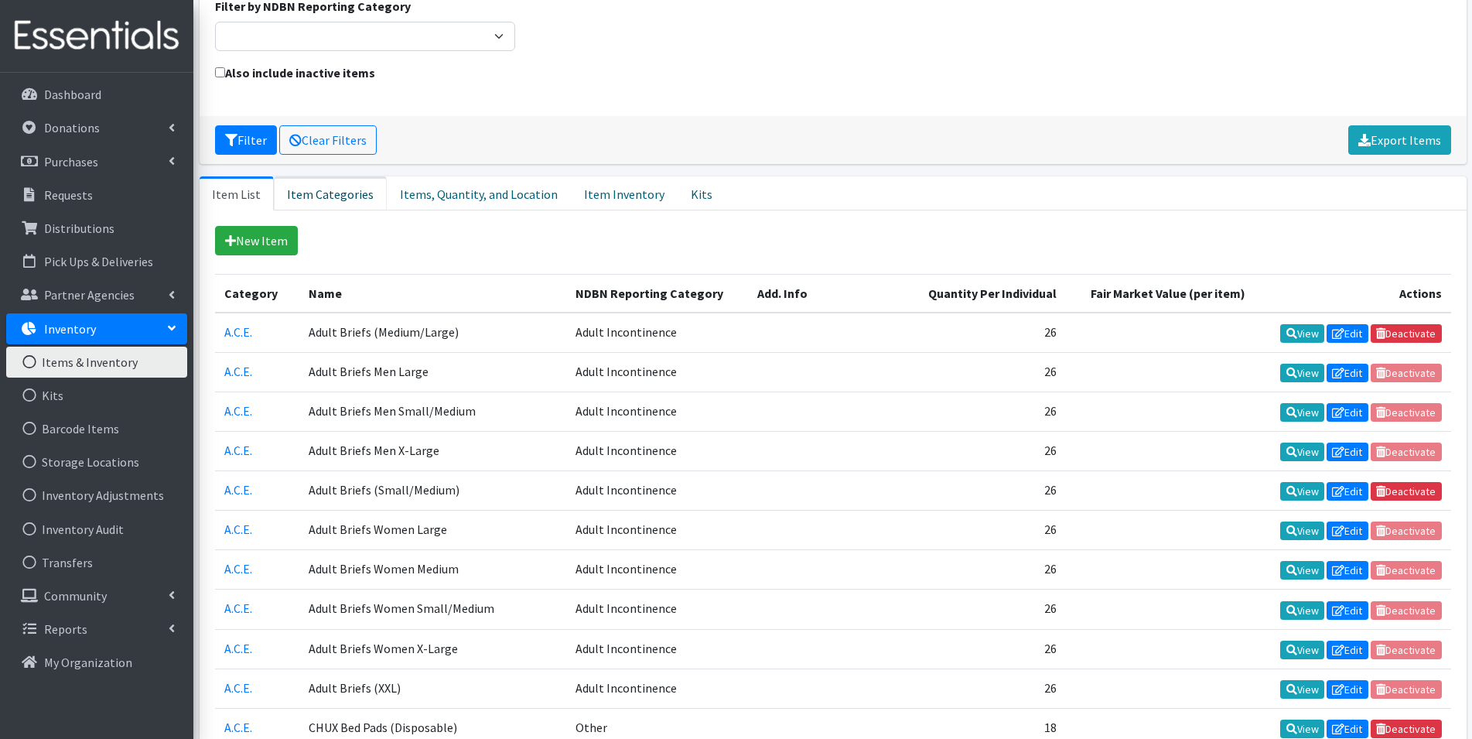
click at [337, 197] on link "Item Categories" at bounding box center [330, 193] width 113 height 34
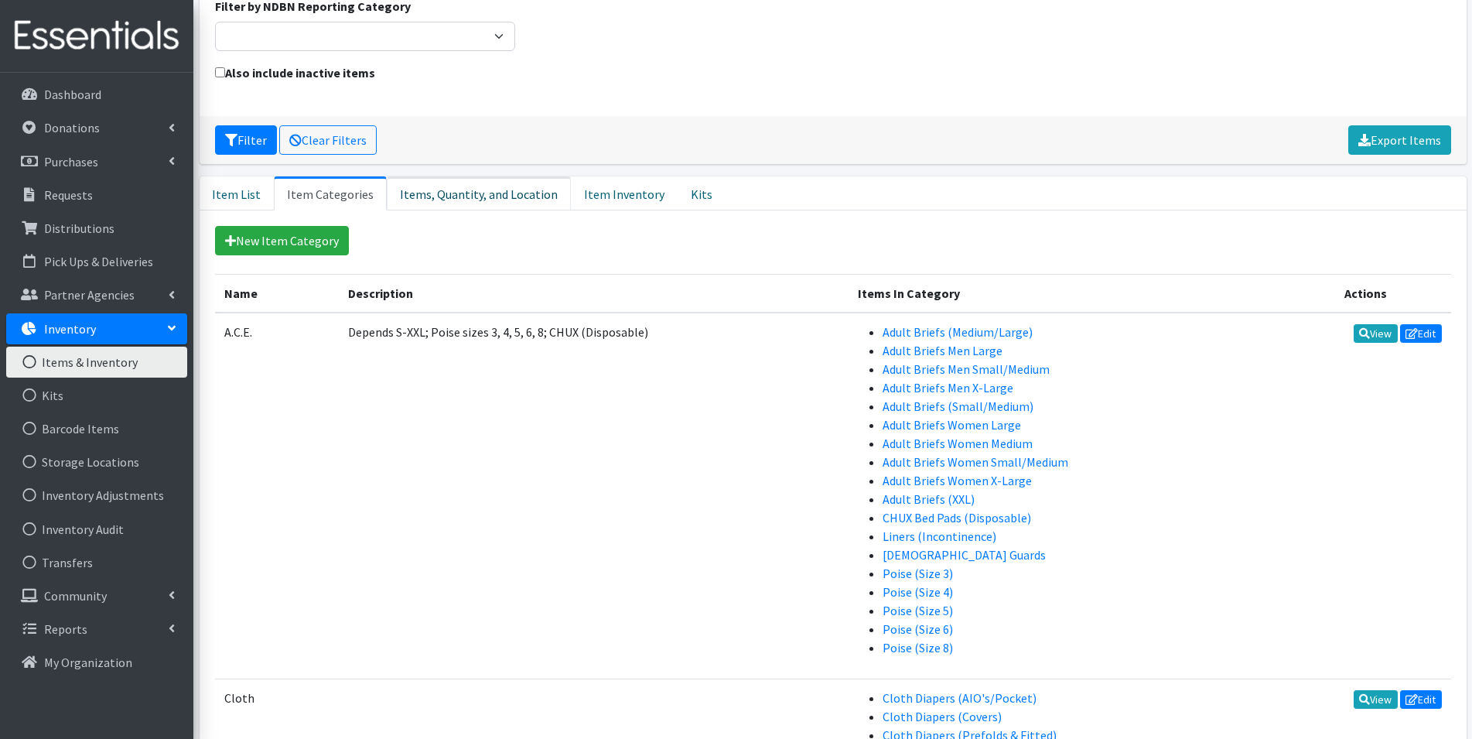
click at [427, 199] on link "Items, Quantity, and Location" at bounding box center [479, 193] width 184 height 34
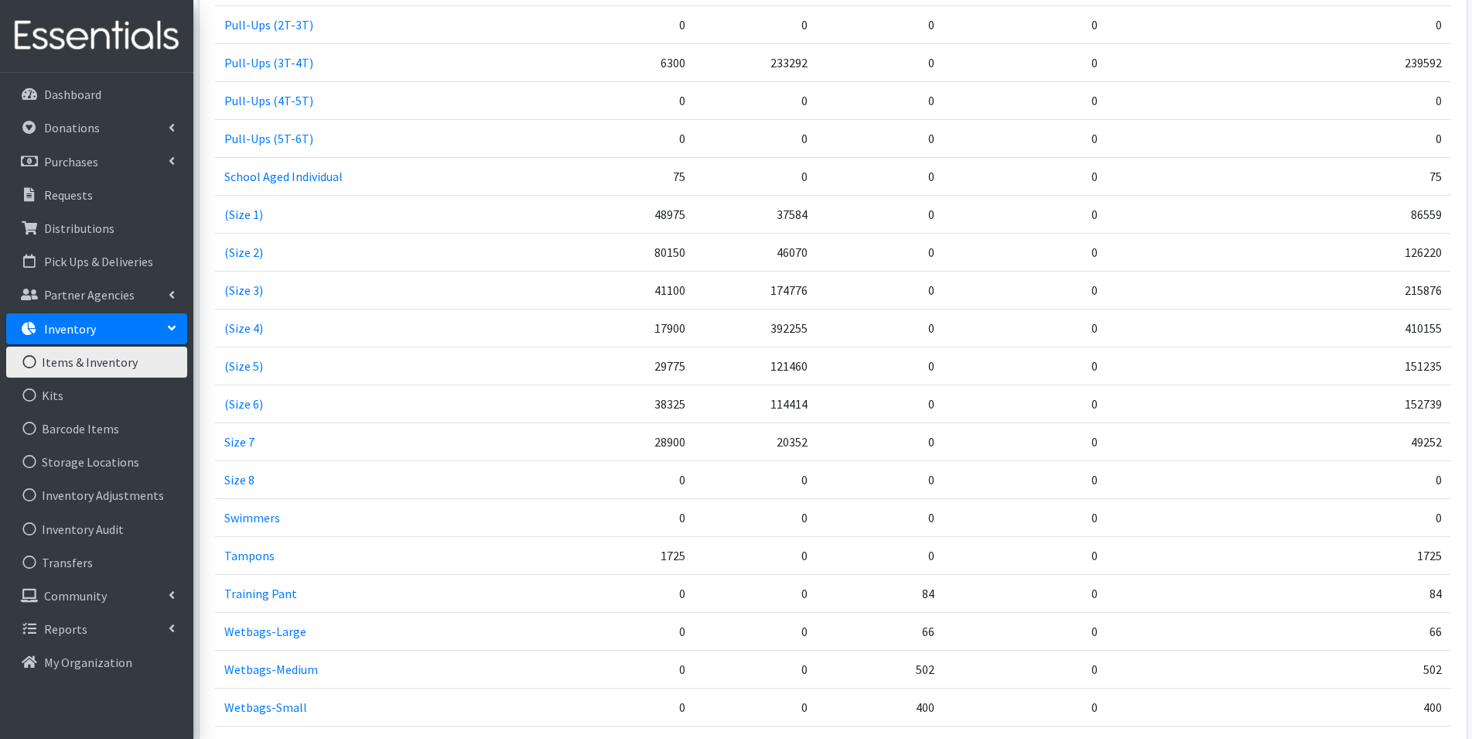
scroll to position [2321, 0]
